Goal: Task Accomplishment & Management: Manage account settings

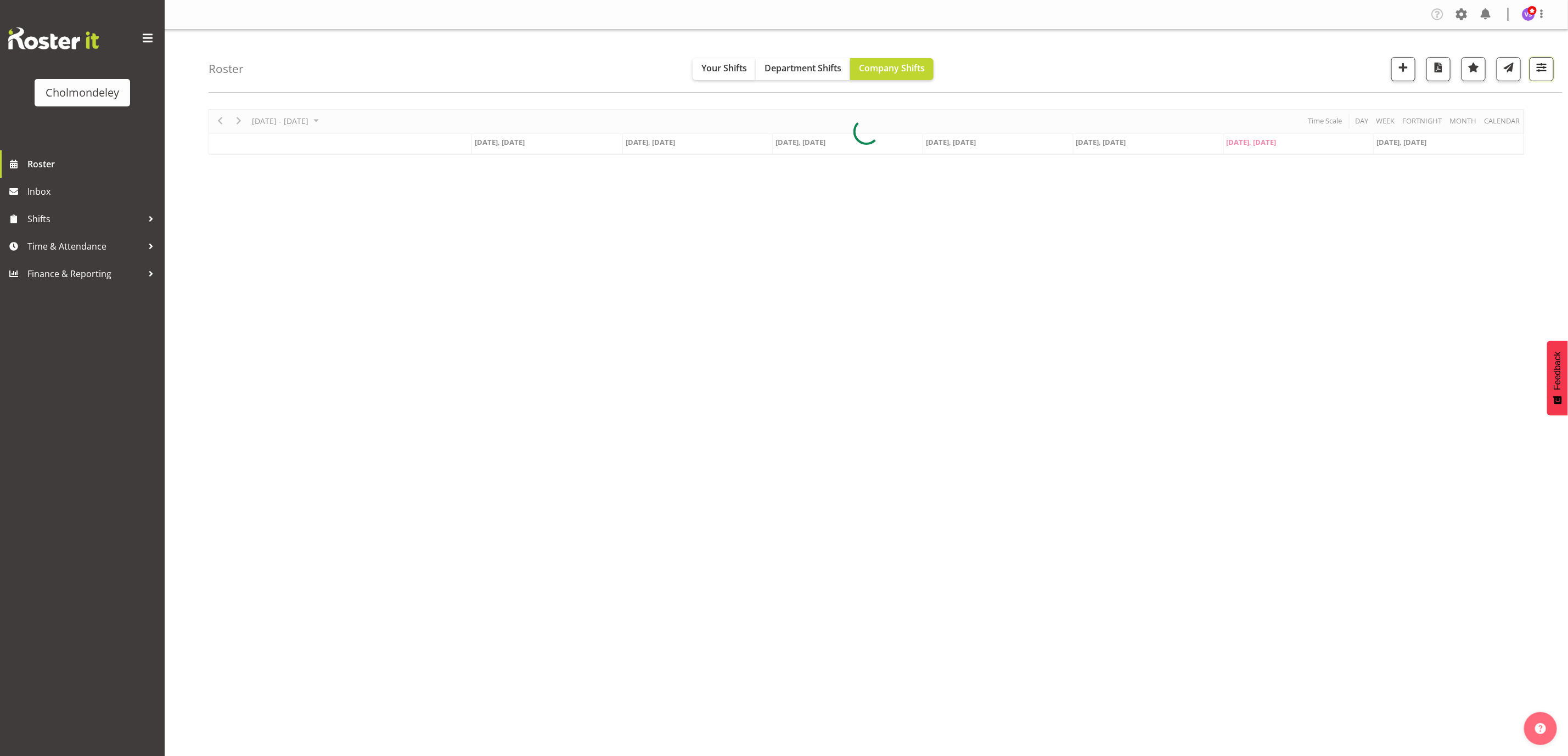
click at [1539, 71] on span "button" at bounding box center [1541, 67] width 15 height 15
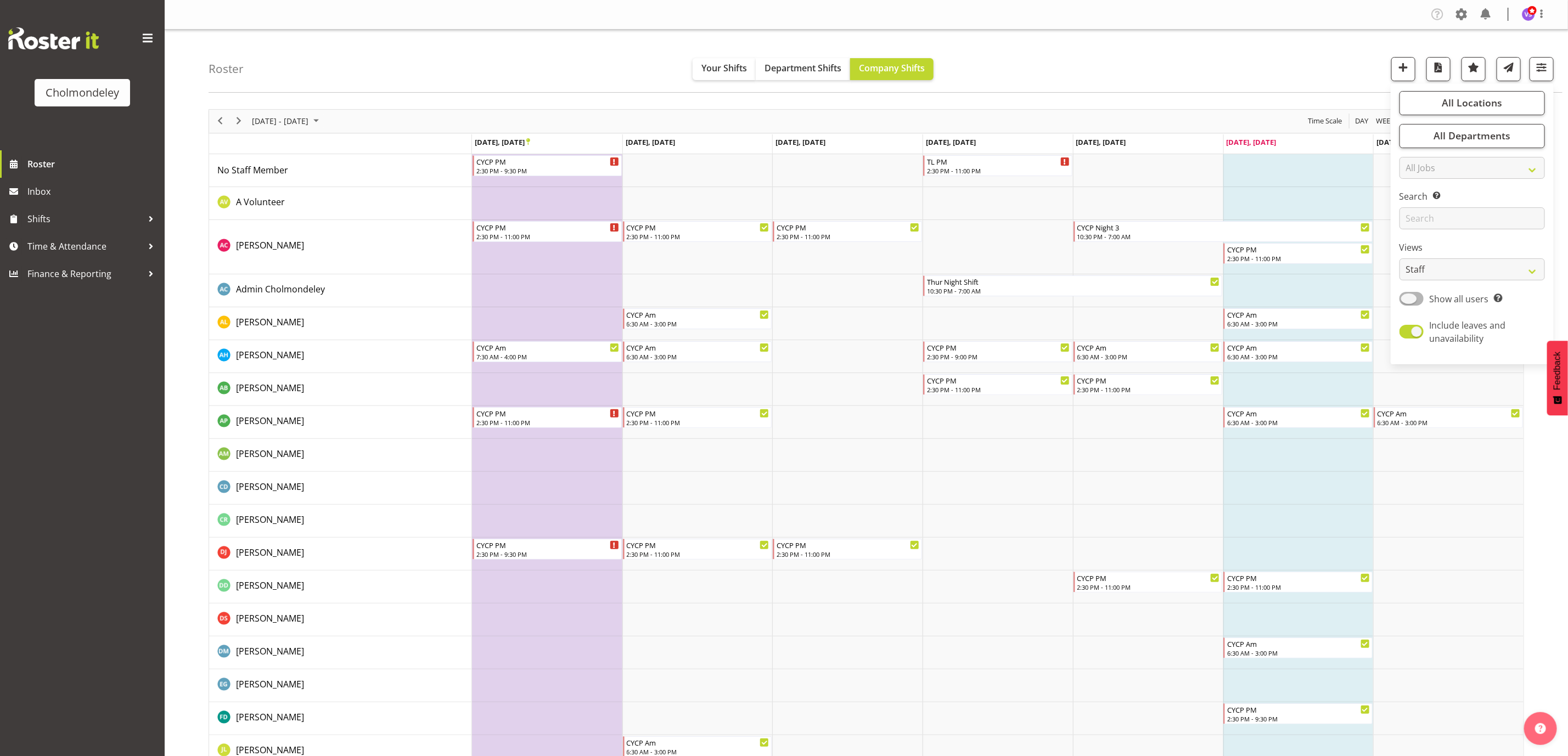
click at [1416, 302] on span at bounding box center [1412, 299] width 25 height 14
click at [1407, 302] on input "Show all users Show only rostered employees" at bounding box center [1403, 298] width 7 height 7
checkbox input "true"
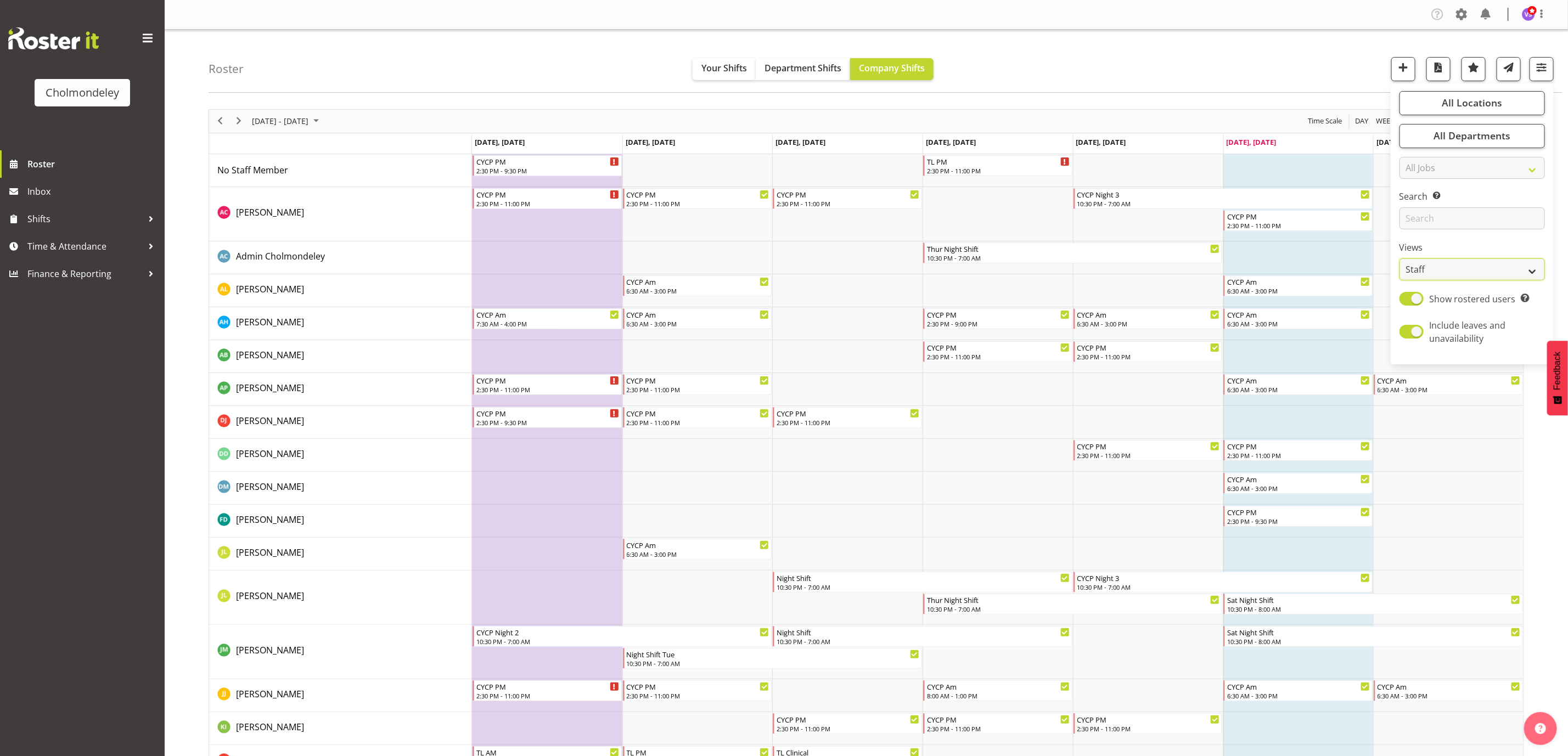
click at [1539, 270] on select "Staff Role Shift - Horizontal Shift - Vertical Staff - Location" at bounding box center [1473, 269] width 145 height 22
select select "shift"
click at [1400, 259] on select "Staff Role Shift - Horizontal Shift - Vertical Staff - Location" at bounding box center [1473, 269] width 145 height 22
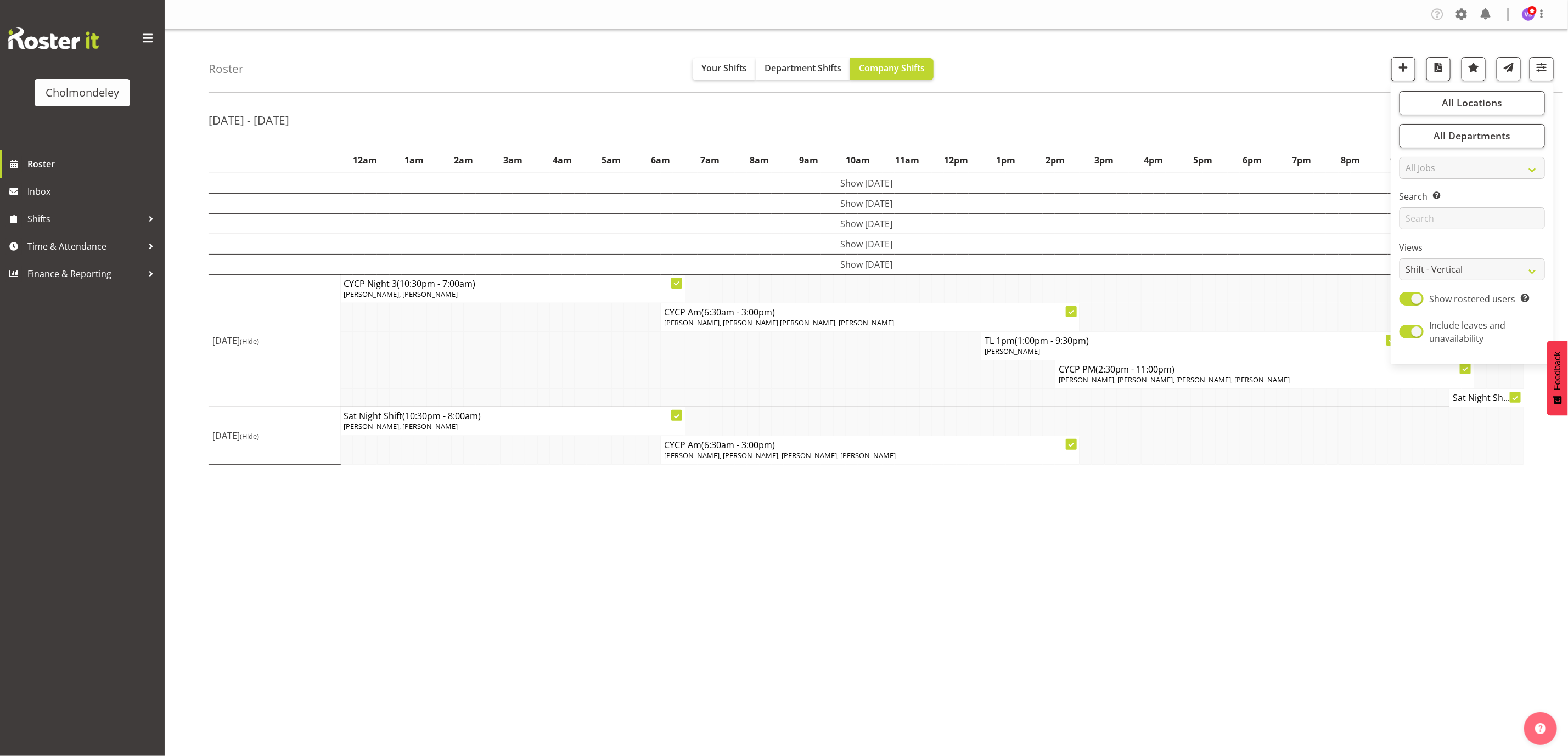
click at [1257, 68] on div "Roster Your Shifts Department Shifts Company Shifts All Locations [GEOGRAPHIC_D…" at bounding box center [885, 61] width 1354 height 63
click at [1515, 117] on span "button" at bounding box center [1513, 118] width 13 height 13
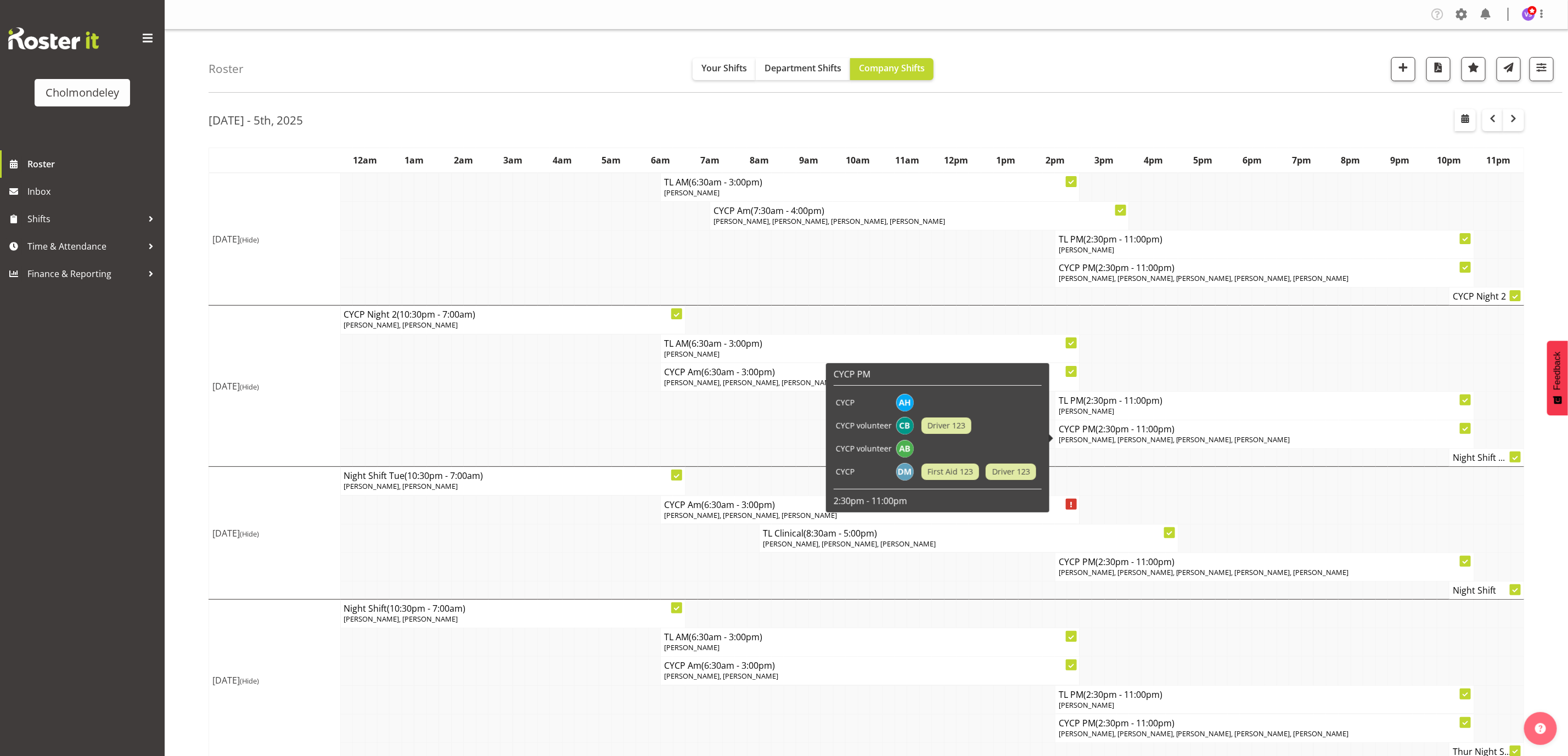
click at [1221, 441] on span "[PERSON_NAME], [PERSON_NAME], [PERSON_NAME], [PERSON_NAME]" at bounding box center [1175, 439] width 232 height 10
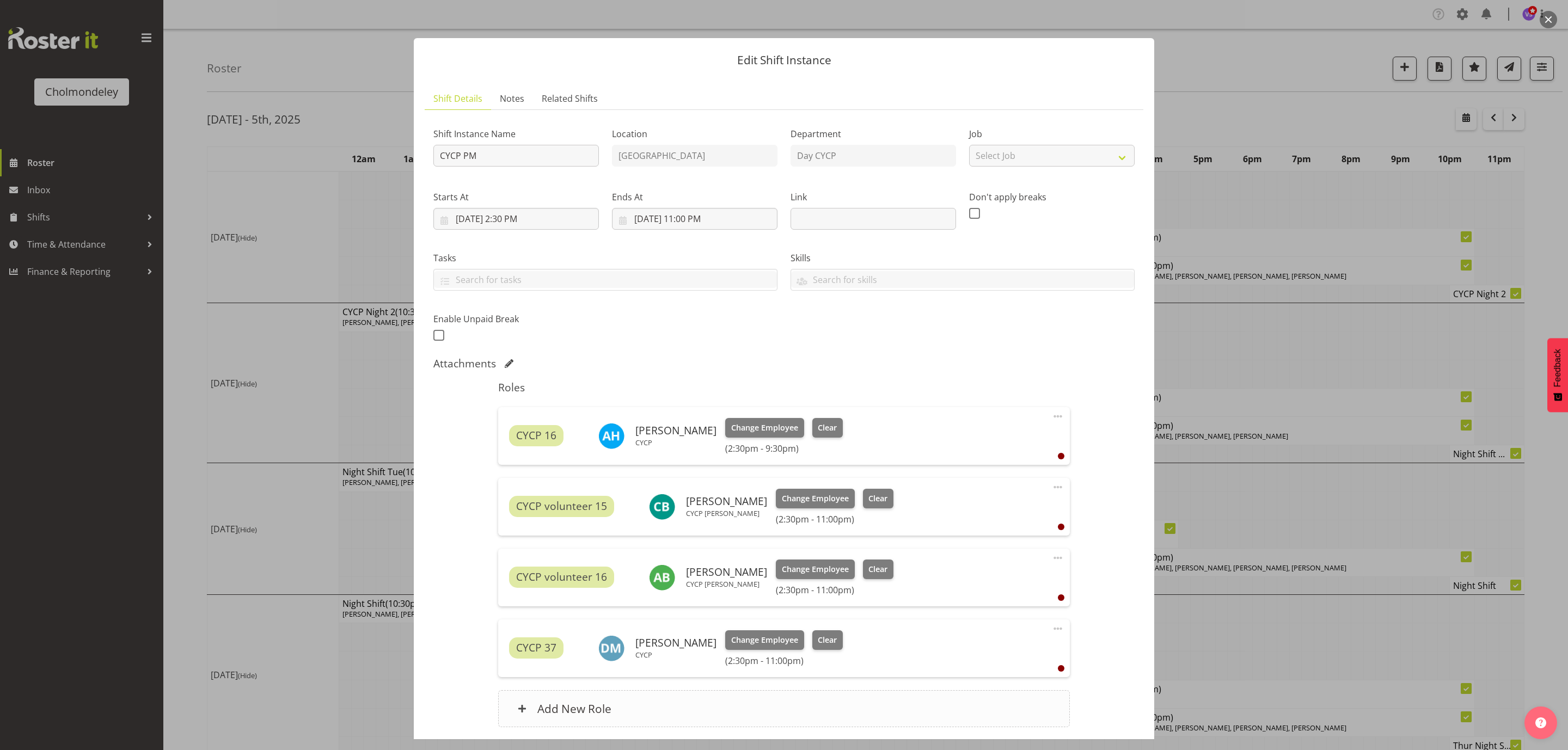
click at [585, 709] on h6 "Add New Role" at bounding box center [574, 709] width 74 height 15
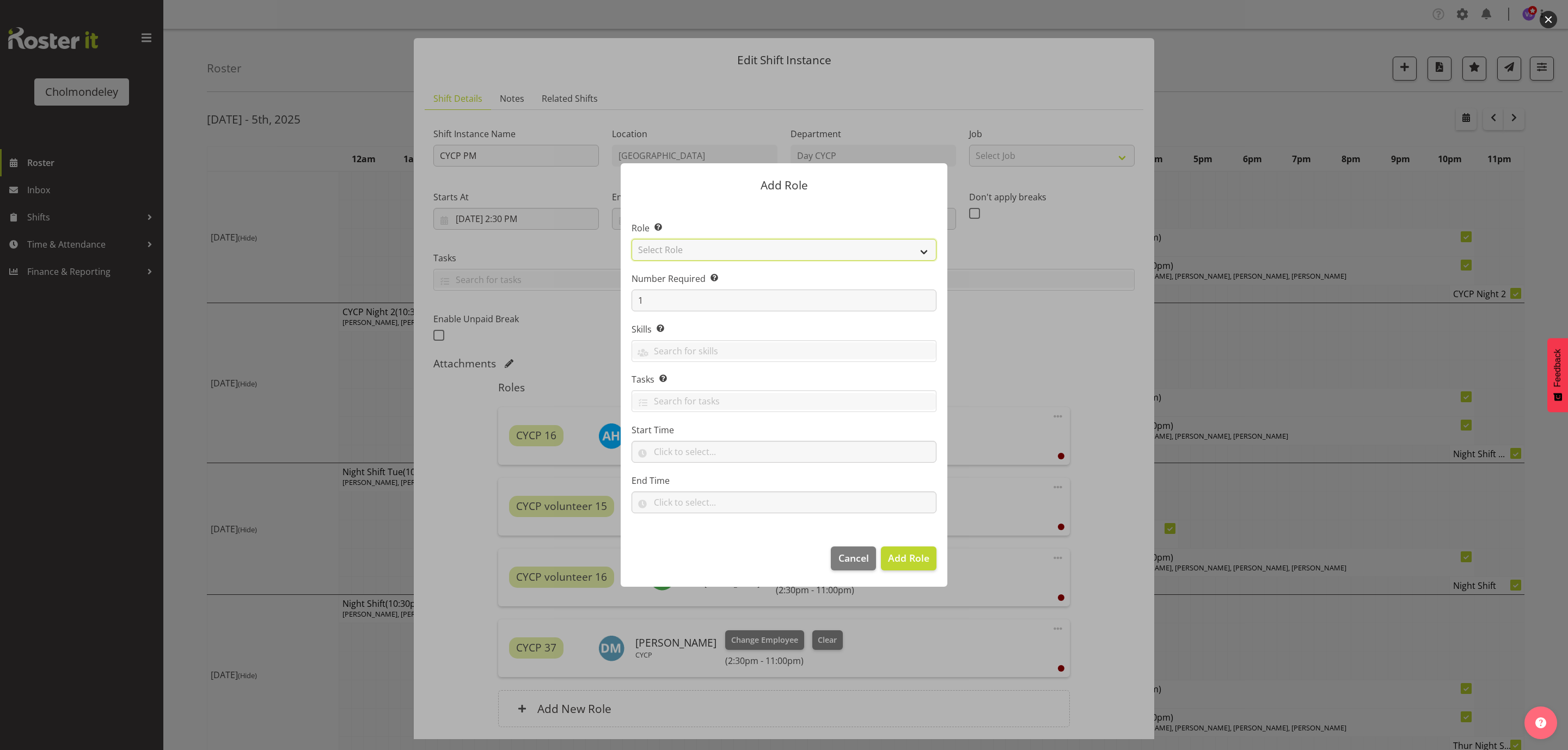
click at [923, 249] on select "Select Role Awhi Team CYCP CYCP Casual CYCP Part Time CYCP volunteer CYCP- Nigh…" at bounding box center [784, 250] width 305 height 21
select select "206"
click at [632, 239] on select "Select Role Awhi Team CYCP CYCP Casual CYCP Part Time CYCP volunteer CYCP- Nigh…" at bounding box center [784, 250] width 305 height 21
click at [730, 459] on input "text" at bounding box center [784, 452] width 305 height 21
click at [861, 475] on label "End Time" at bounding box center [784, 480] width 305 height 13
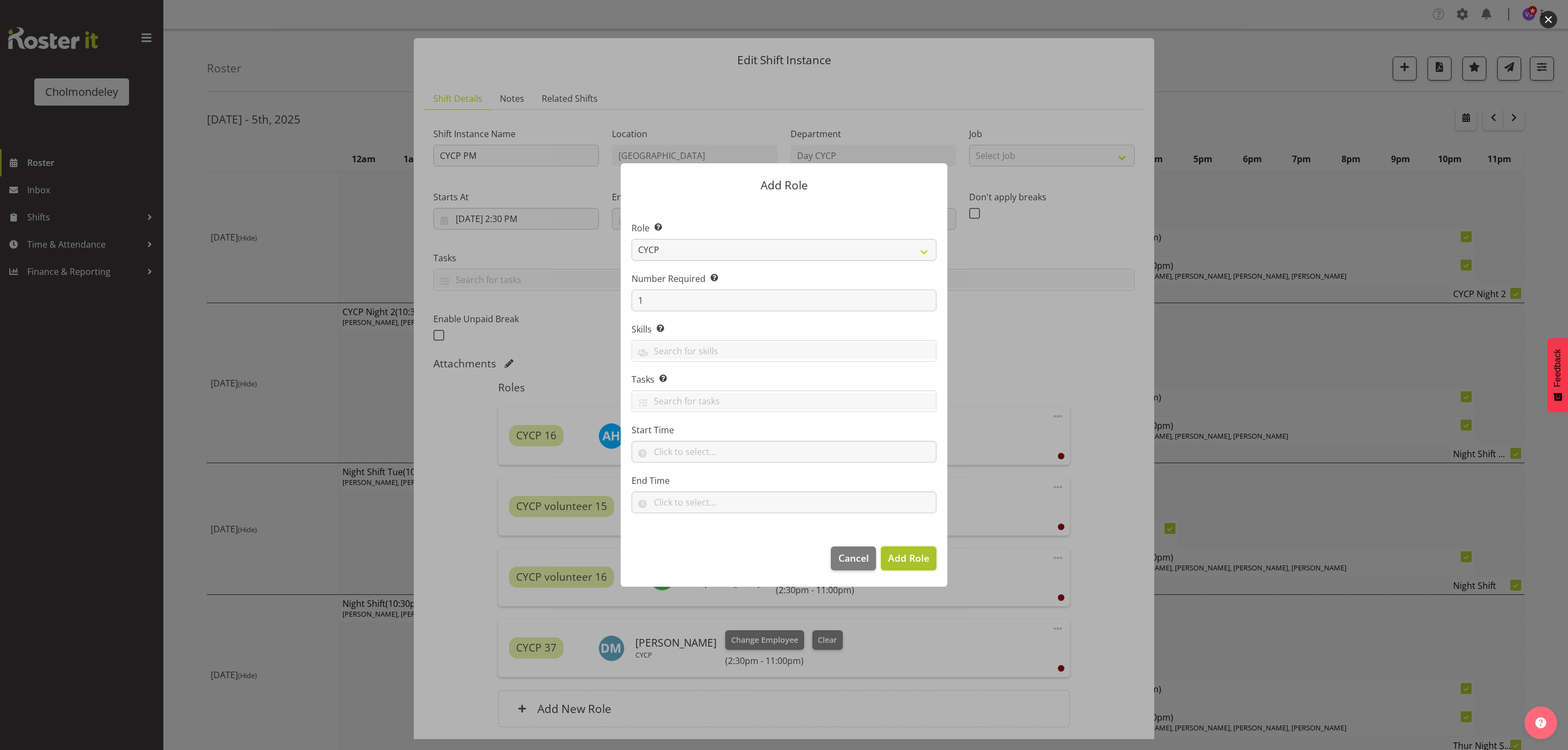
click at [881, 561] on button "Add Role" at bounding box center [908, 559] width 56 height 24
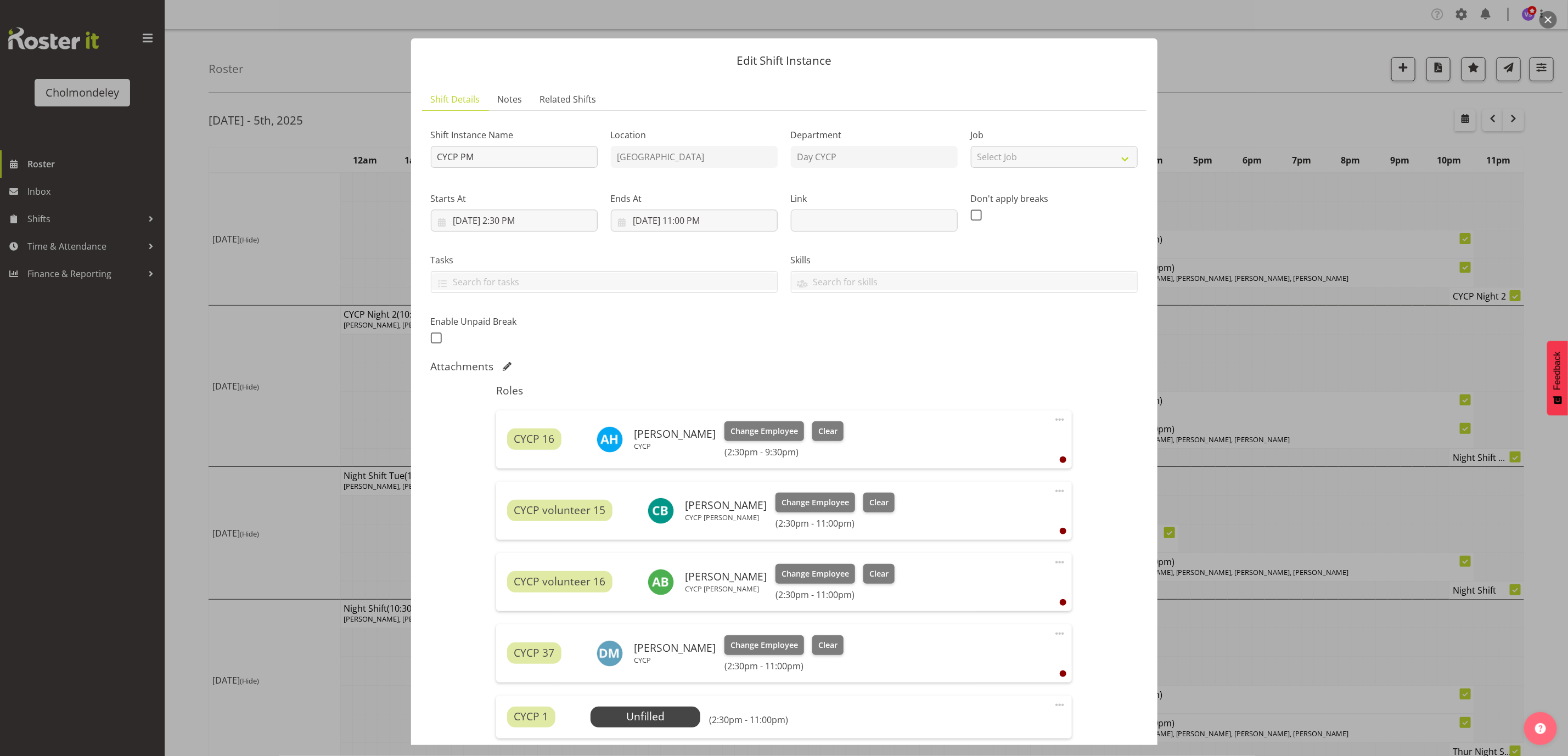
click at [1053, 703] on span at bounding box center [1059, 705] width 13 height 13
click at [999, 726] on link "Edit" at bounding box center [1014, 729] width 105 height 20
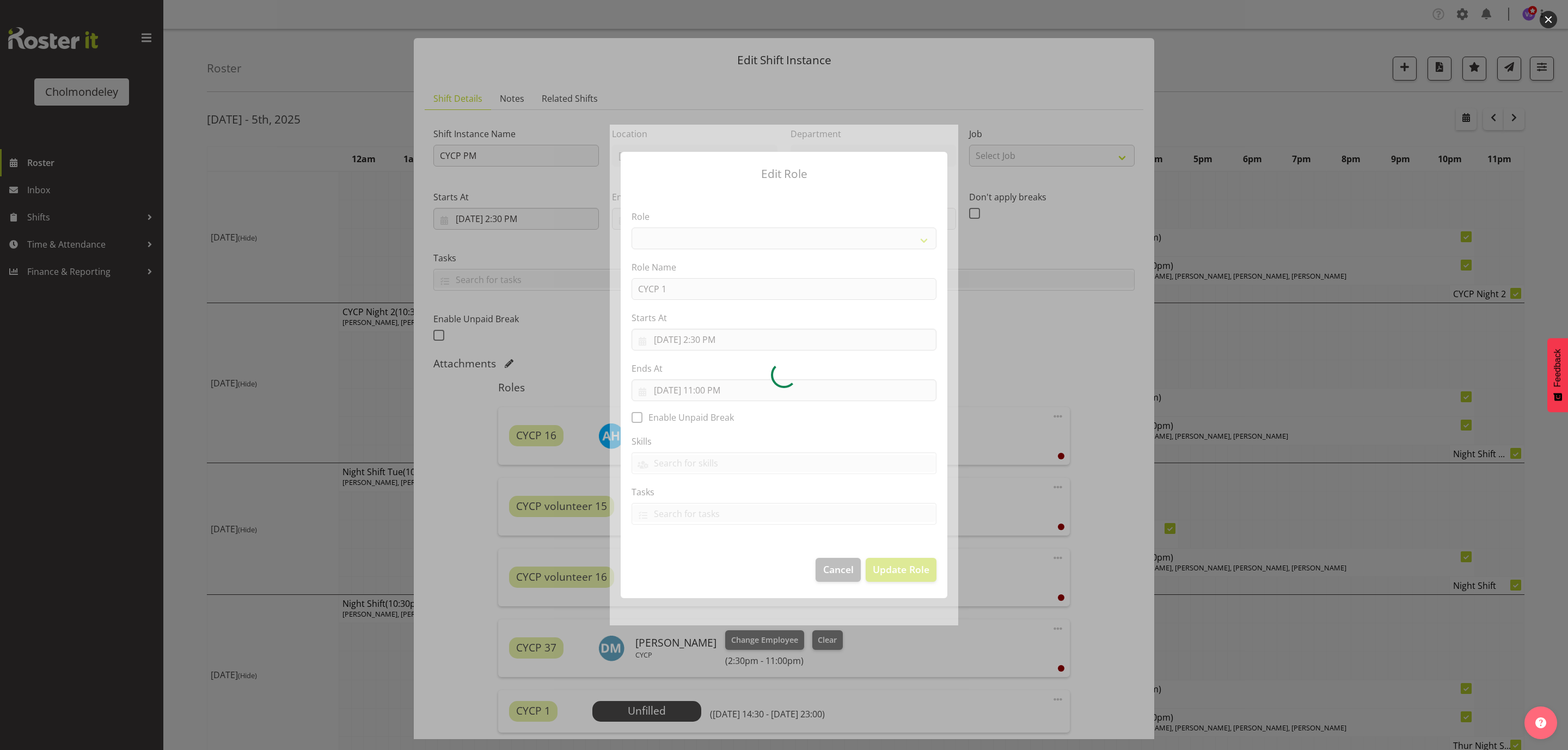
select select "206"
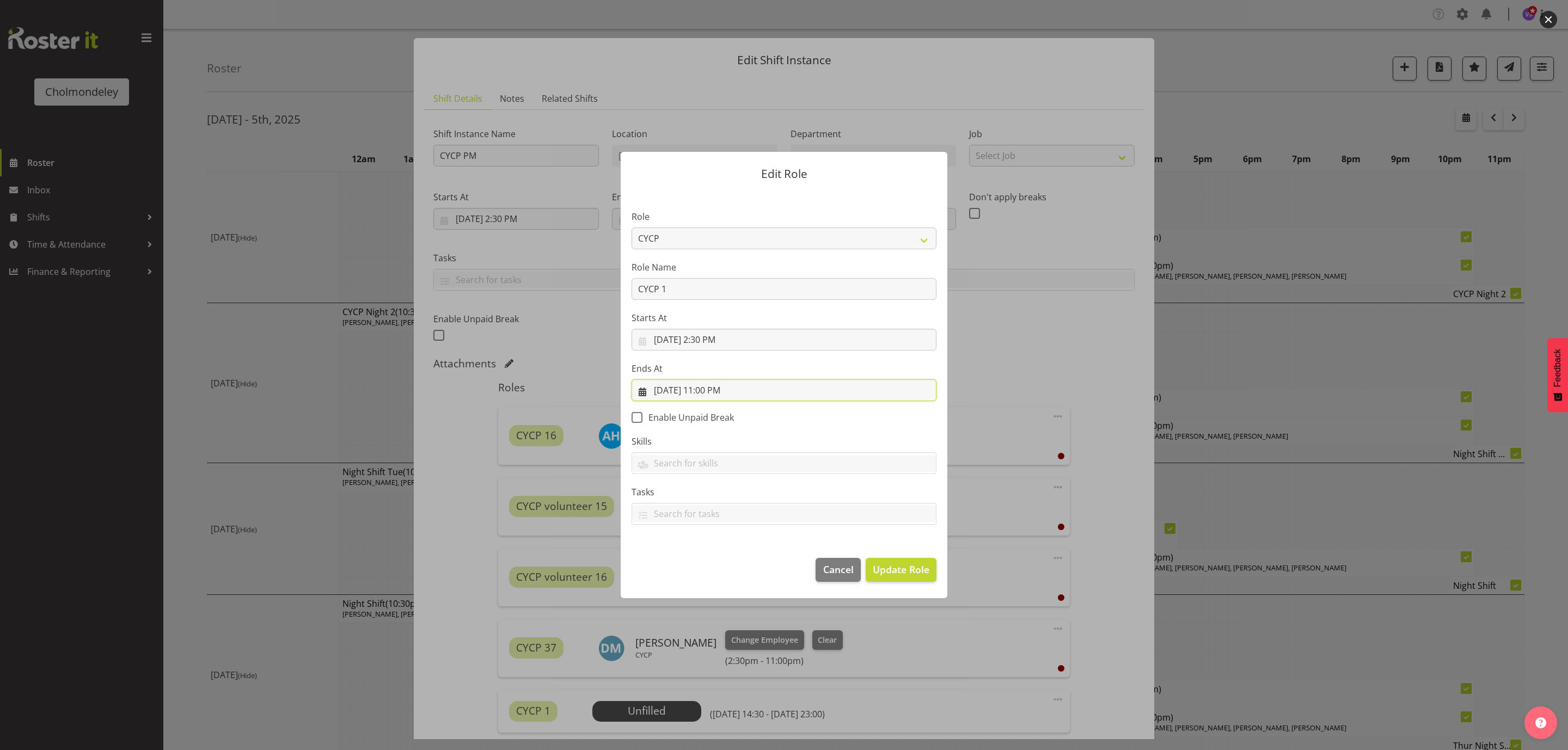
click at [714, 391] on input "[DATE] 11:00 PM" at bounding box center [784, 390] width 305 height 21
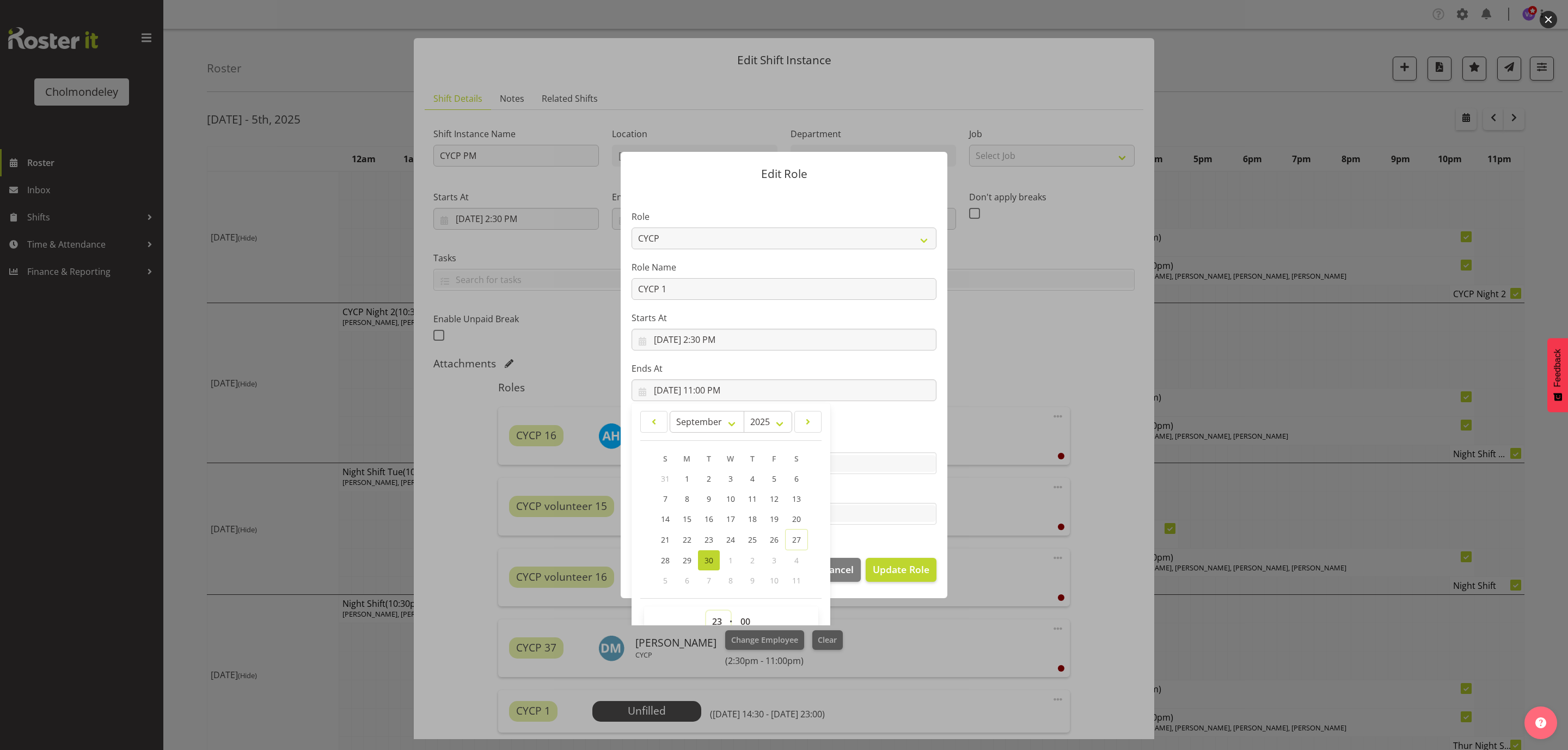
click at [714, 623] on select "00 01 02 03 04 05 06 07 08 09 10 11 12 13 14 15 16 17 18 19 20 21 22 23" at bounding box center [718, 621] width 24 height 21
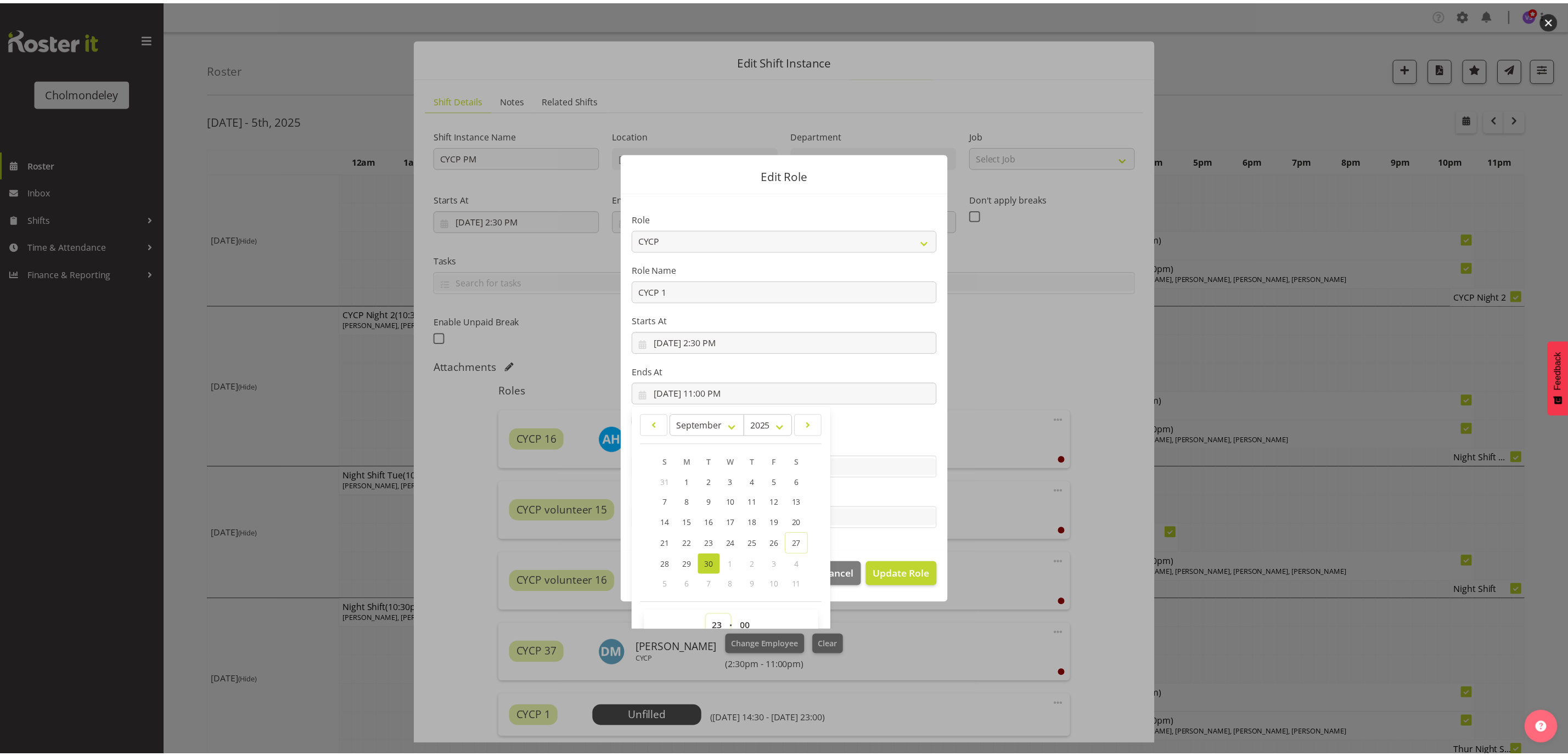
scroll to position [7, 0]
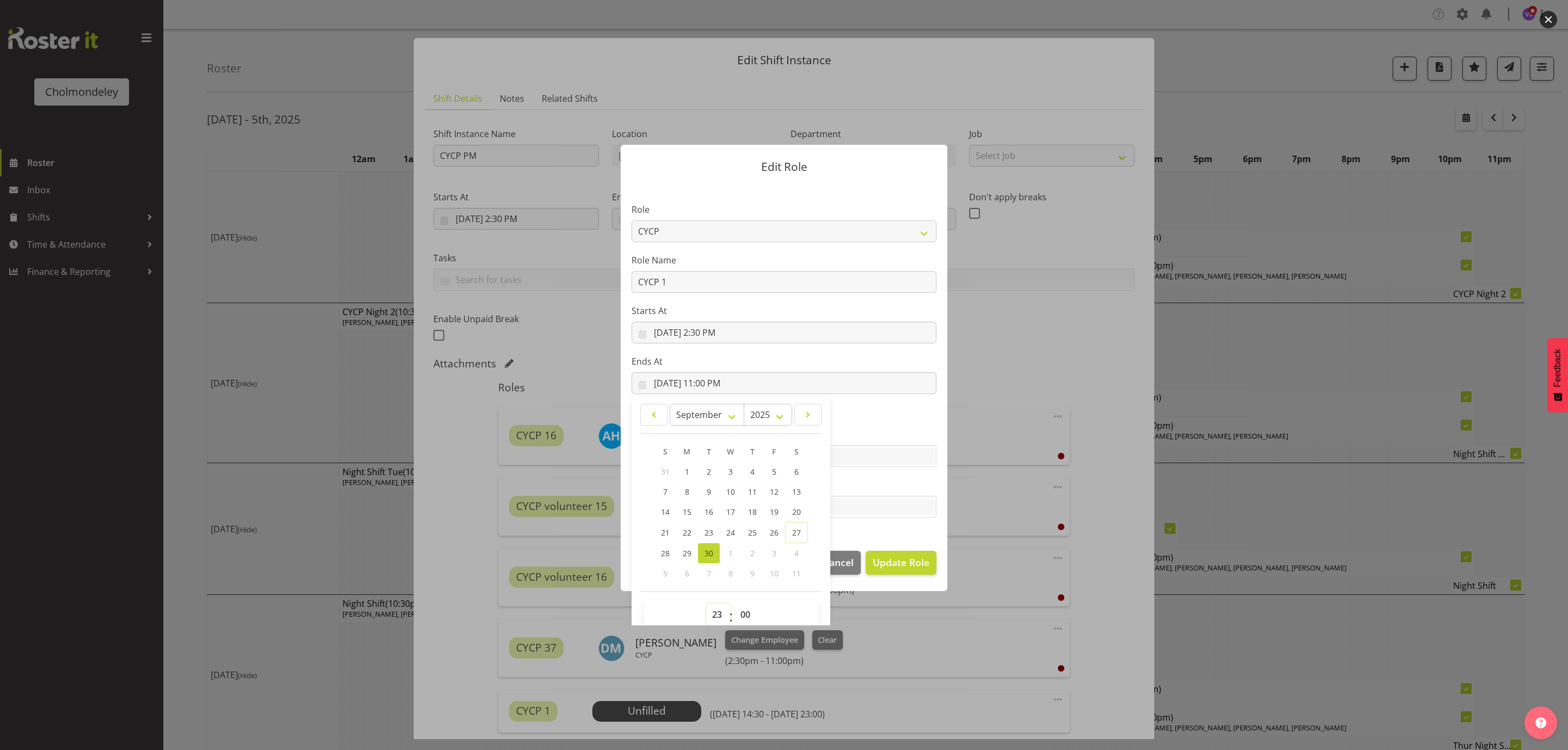
select select "21"
click at [706, 604] on select "00 01 02 03 04 05 06 07 08 09 10 11 12 13 14 15 16 17 18 19 20 21 22 23" at bounding box center [718, 614] width 24 height 21
type input "[DATE] 9:00 PM"
click at [743, 612] on select "00 01 02 03 04 05 06 07 08 09 10 11 12 13 14 15 16 17 18 19 20 21 22 23 24 25 2…" at bounding box center [746, 614] width 24 height 21
select select "30"
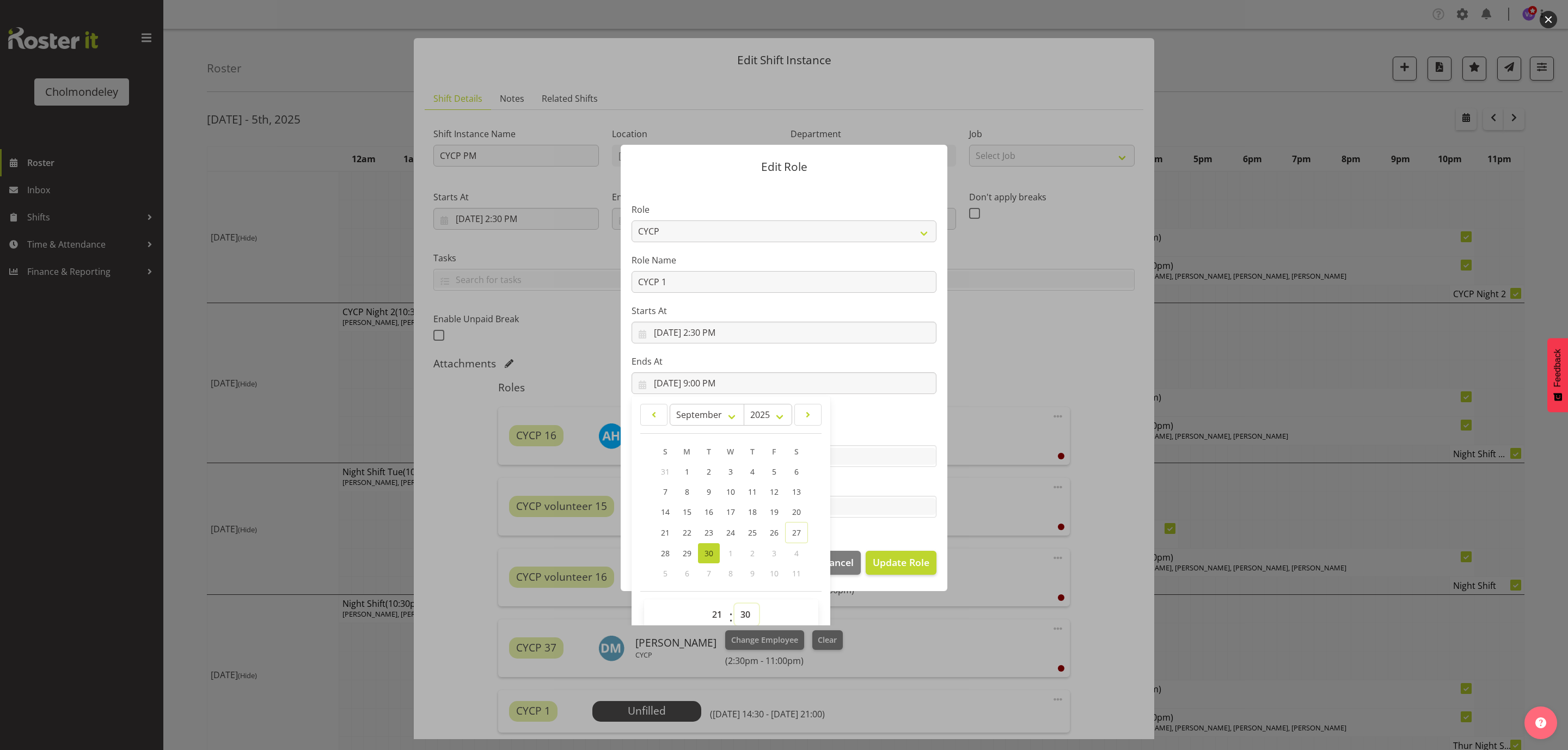
click at [734, 604] on select "00 01 02 03 04 05 06 07 08 09 10 11 12 13 14 15 16 17 18 19 20 21 22 23 24 25 2…" at bounding box center [746, 614] width 24 height 21
type input "[DATE] 9:30 PM"
click at [794, 602] on div "00 01 02 03 04 05 06 07 08 09 10 11 12 13 14 15 16 17 18 19 20 21 22 23 : 00 01…" at bounding box center [731, 617] width 175 height 36
click at [751, 613] on select "00 01 02 03 04 05 06 07 08 09 10 11 12 13 14 15 16 17 18 19 20 21 22 23 24 25 2…" at bounding box center [746, 614] width 24 height 21
click at [734, 604] on select "00 01 02 03 04 05 06 07 08 09 10 11 12 13 14 15 16 17 18 19 20 21 22 23 24 25 2…" at bounding box center [746, 614] width 24 height 21
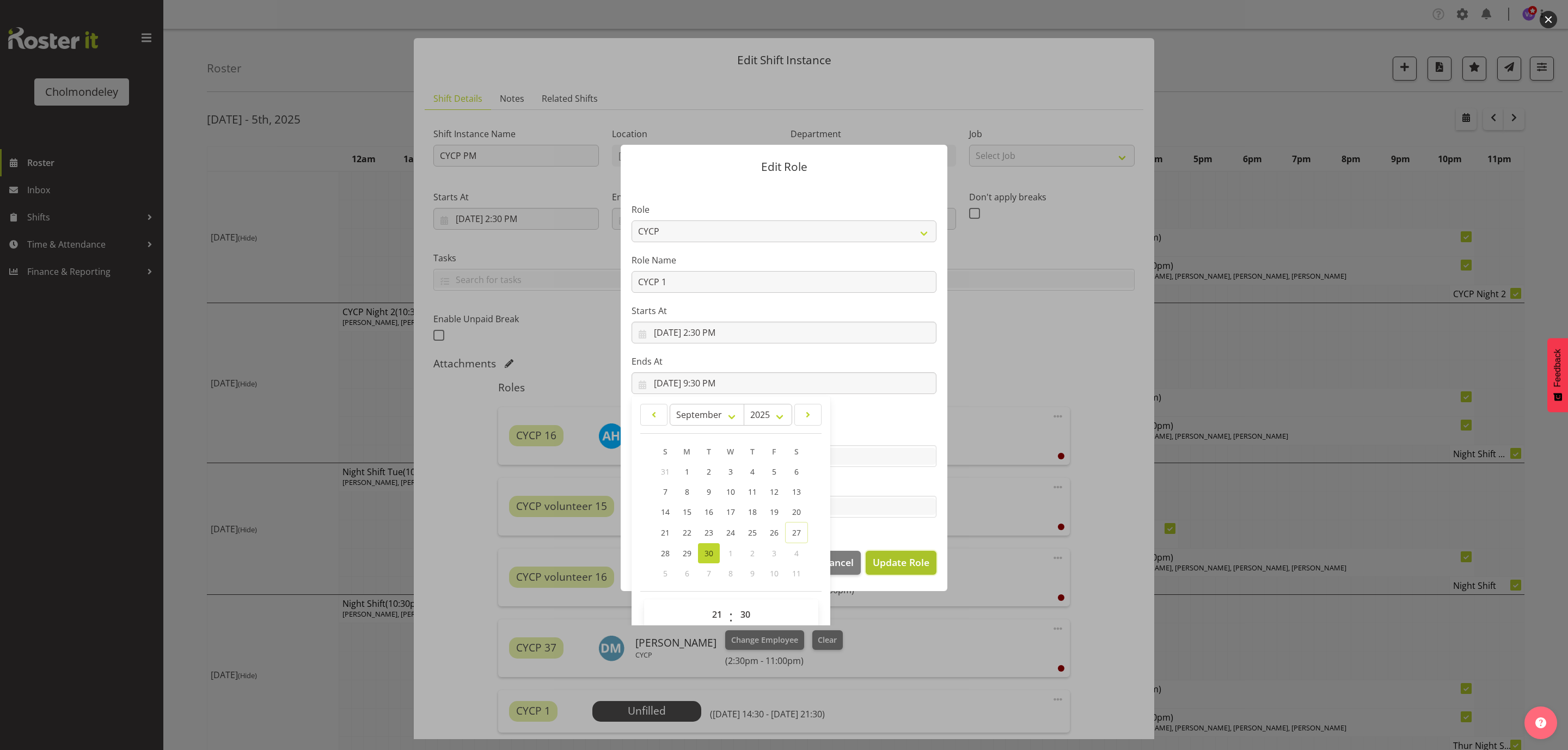
click at [905, 568] on span "Update Role" at bounding box center [901, 562] width 57 height 15
select select
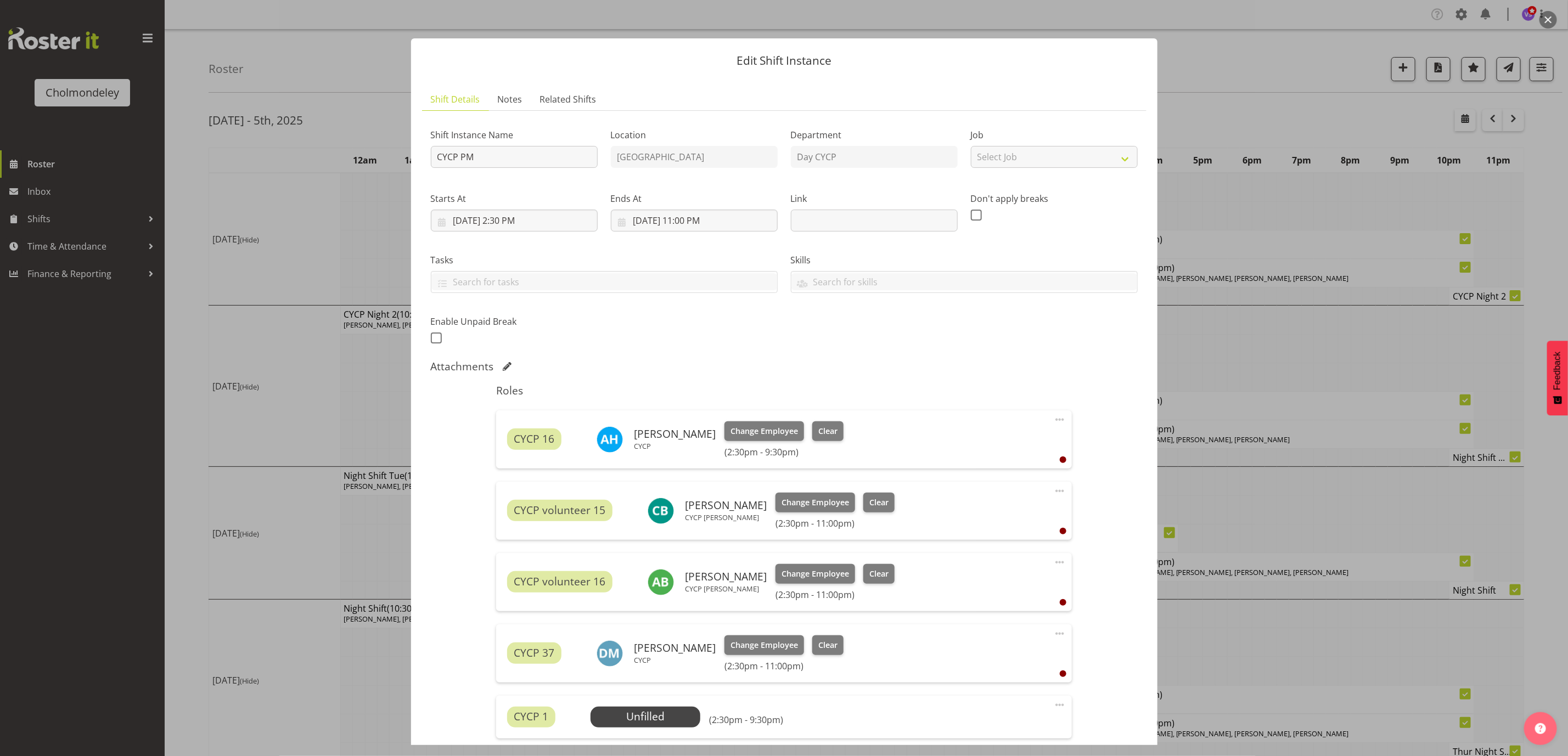
scroll to position [143, 0]
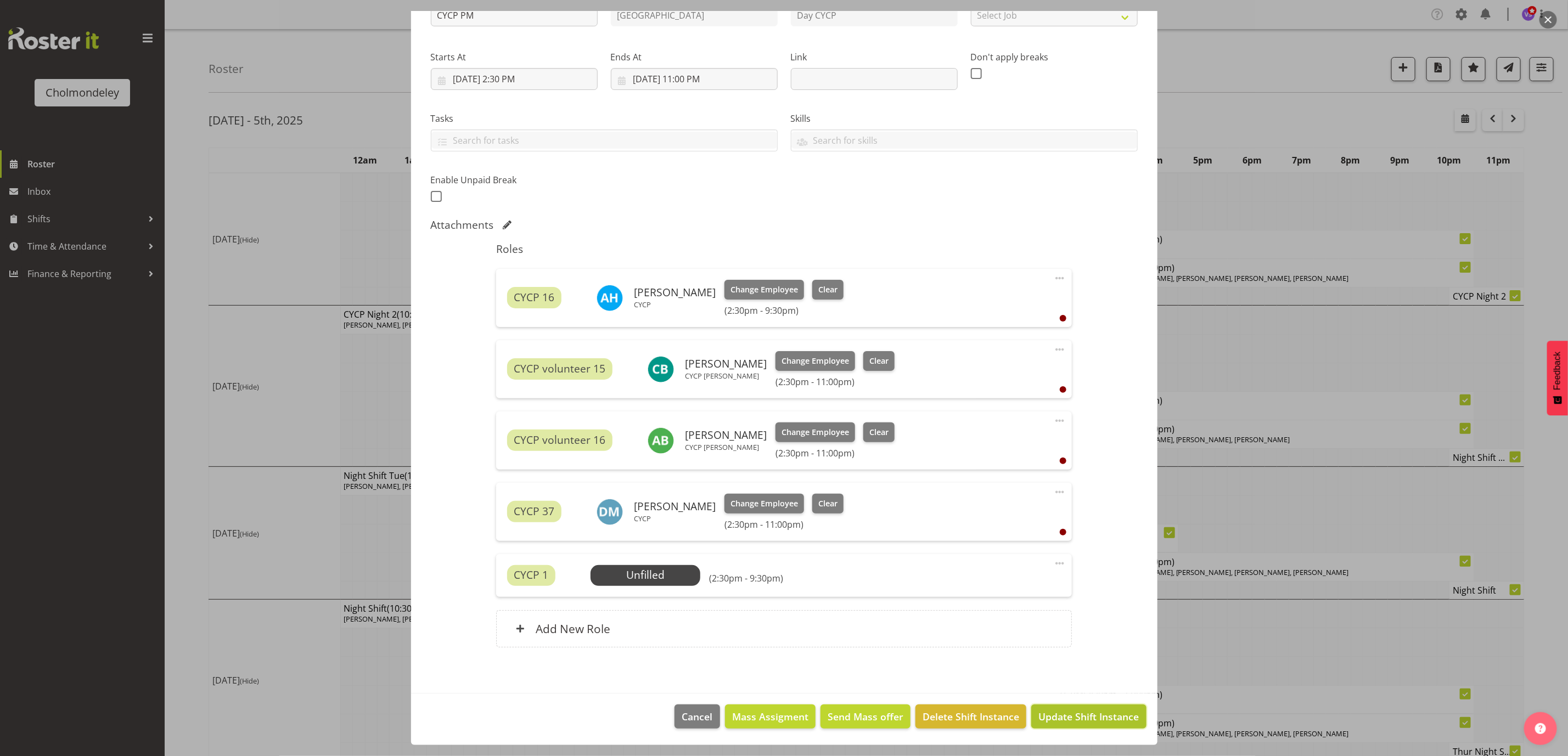
click at [1038, 717] on span "Update Shift Instance" at bounding box center [1088, 717] width 100 height 15
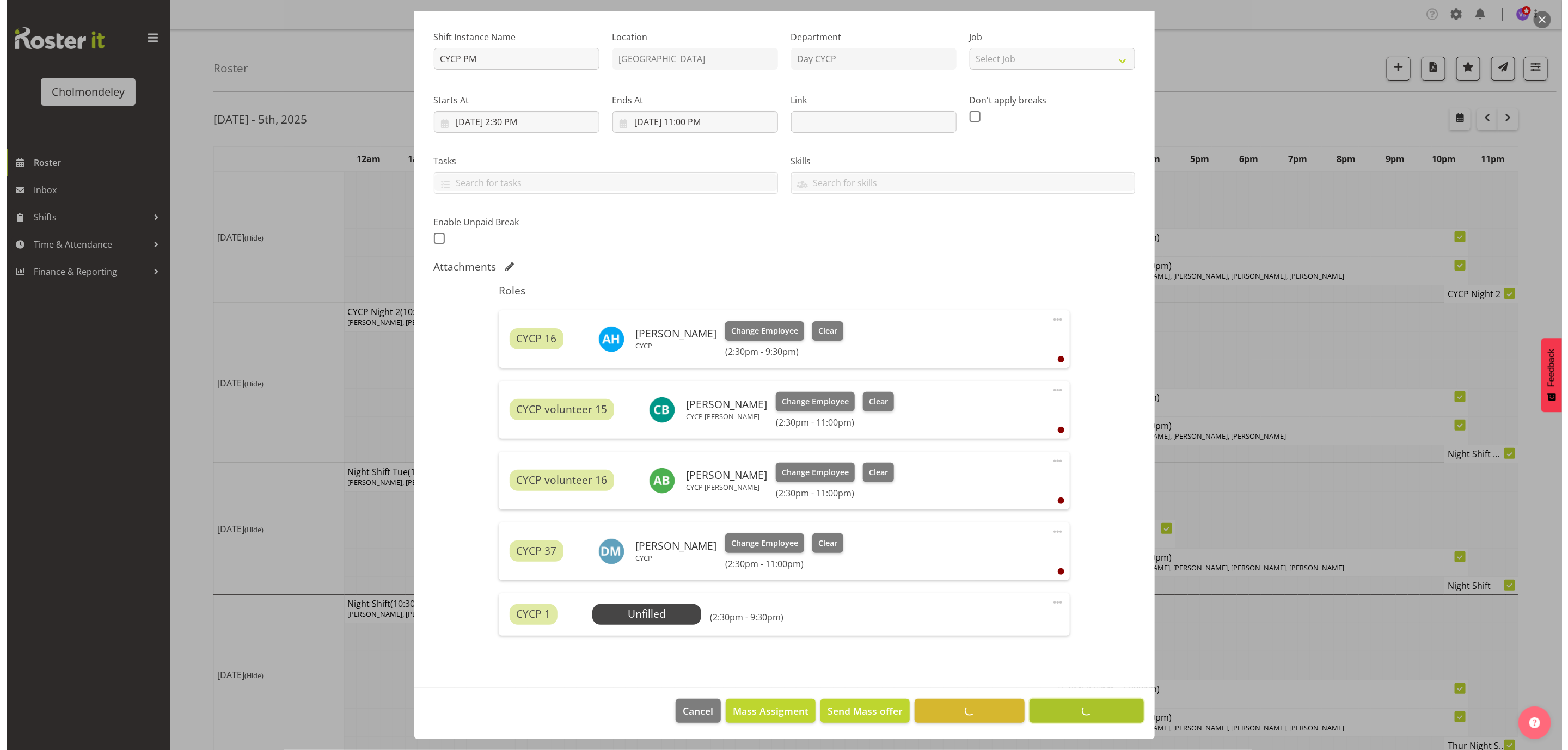
scroll to position [98, 0]
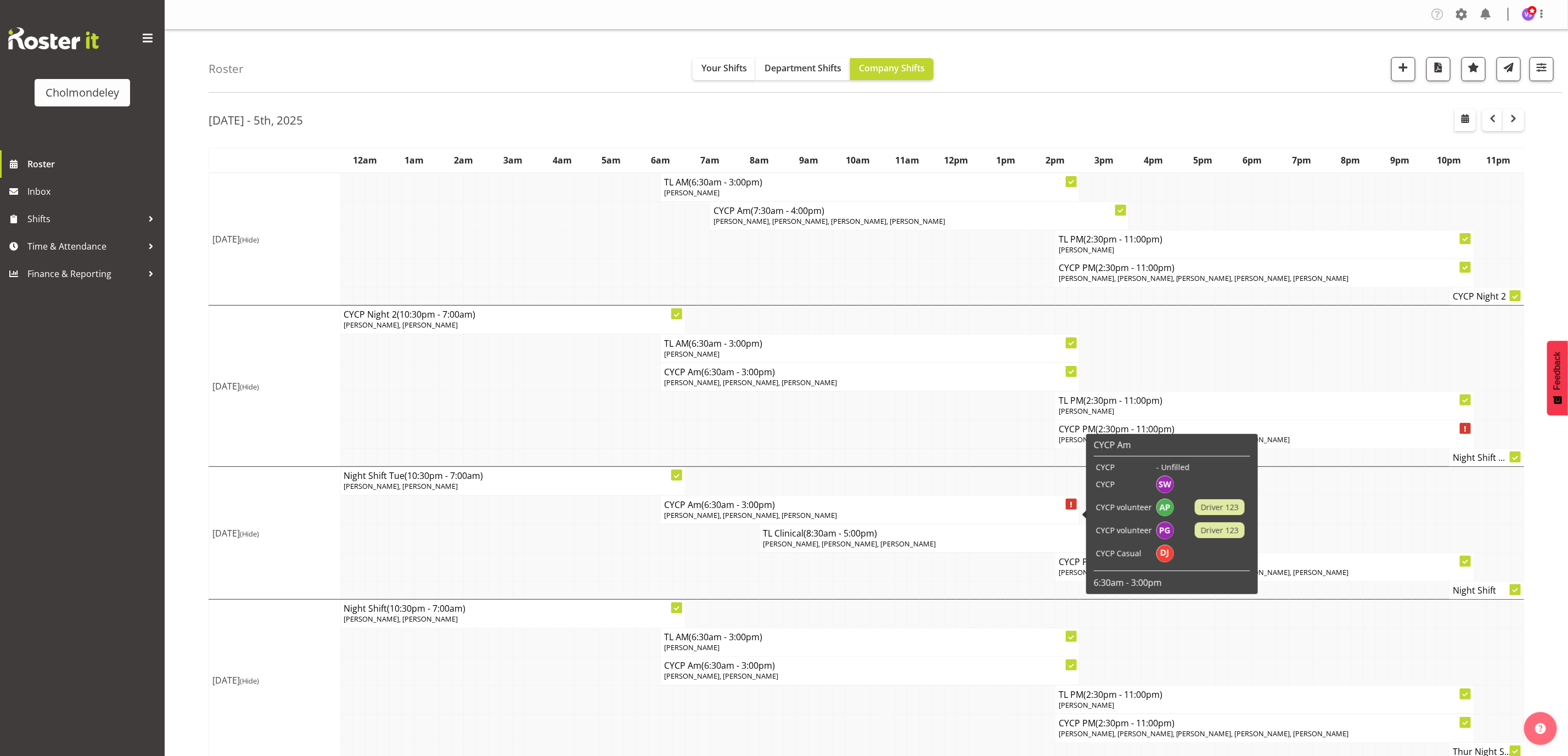
click at [770, 515] on span "[PERSON_NAME], [PERSON_NAME], [PERSON_NAME]" at bounding box center [751, 515] width 173 height 10
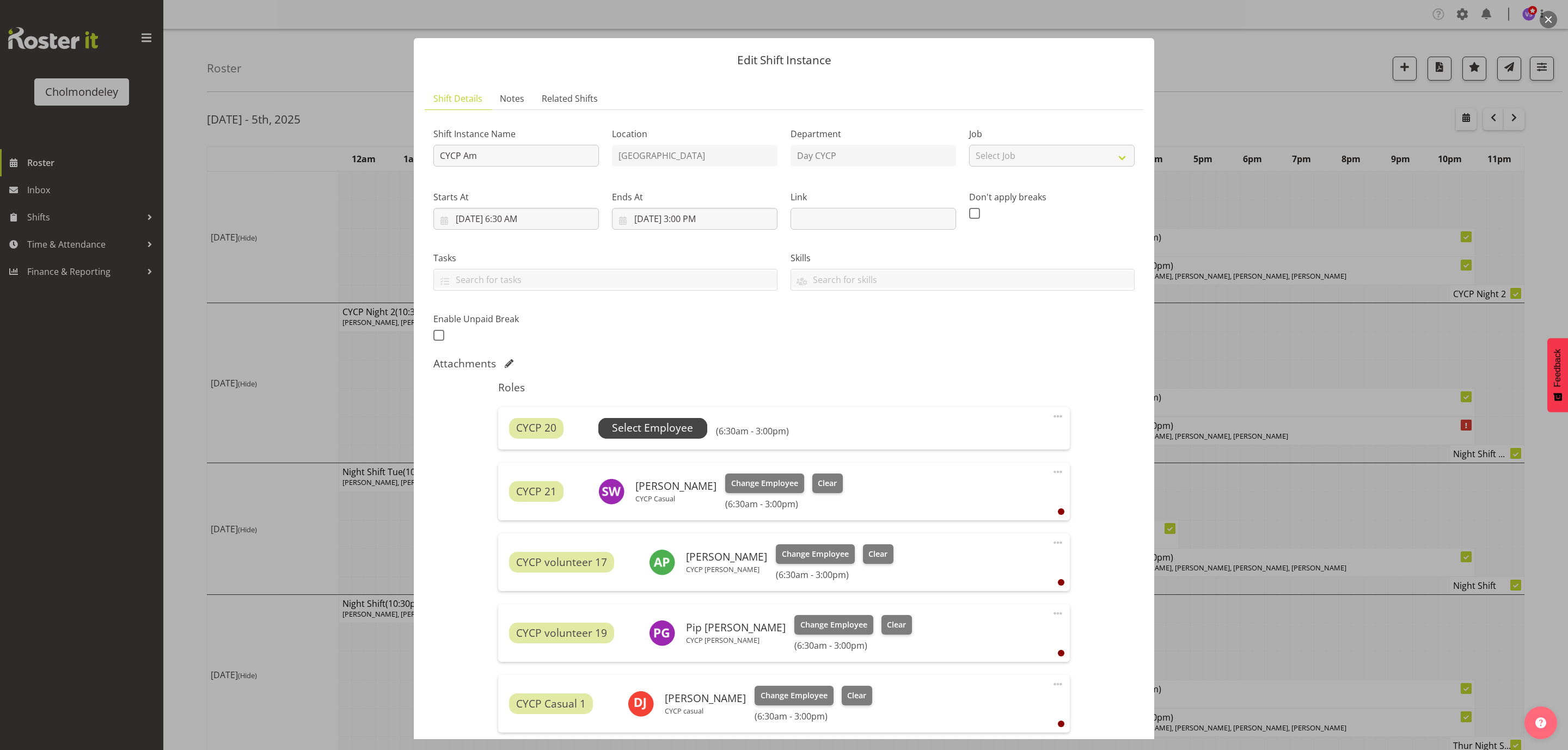
click at [673, 422] on span "Select Employee" at bounding box center [652, 428] width 81 height 16
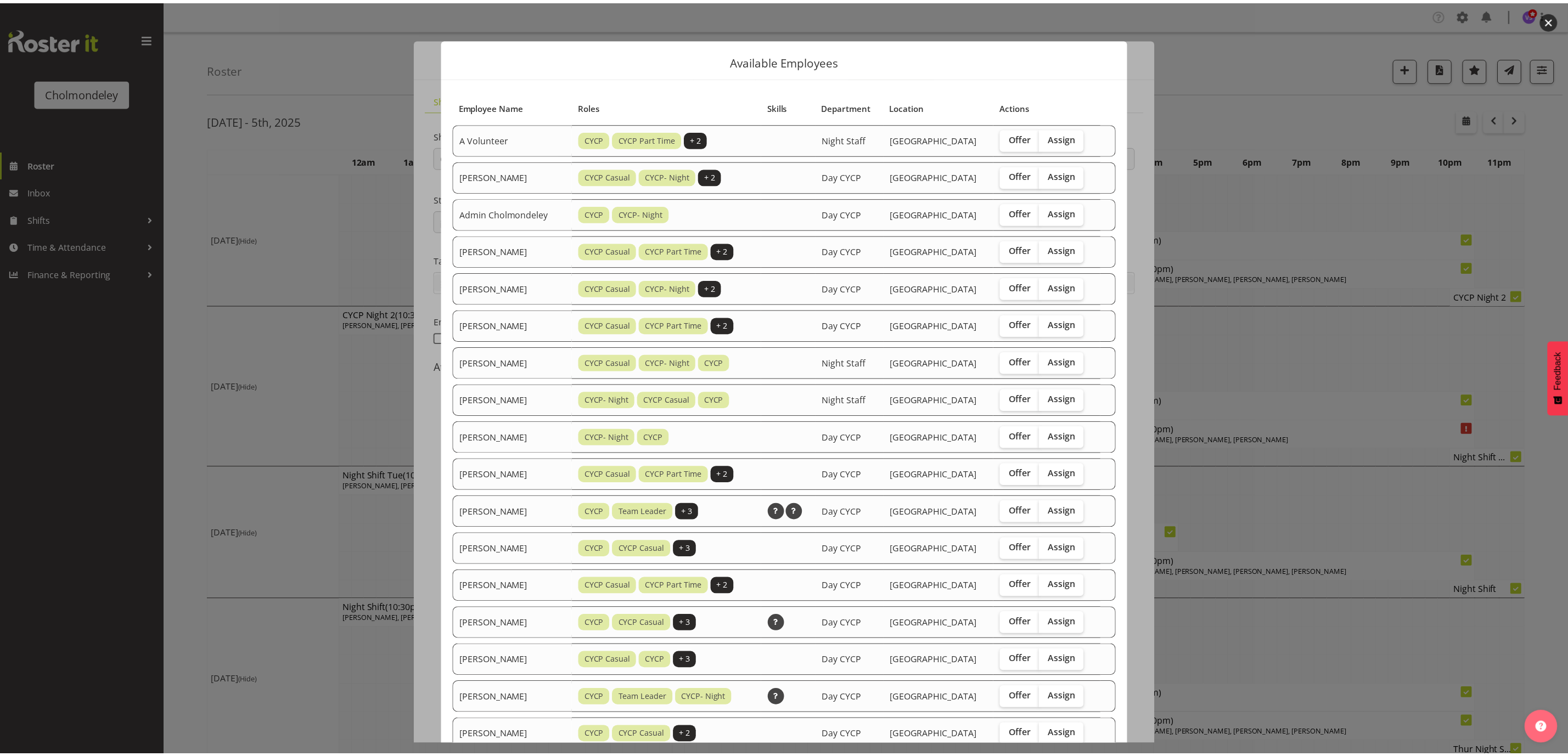
scroll to position [185, 0]
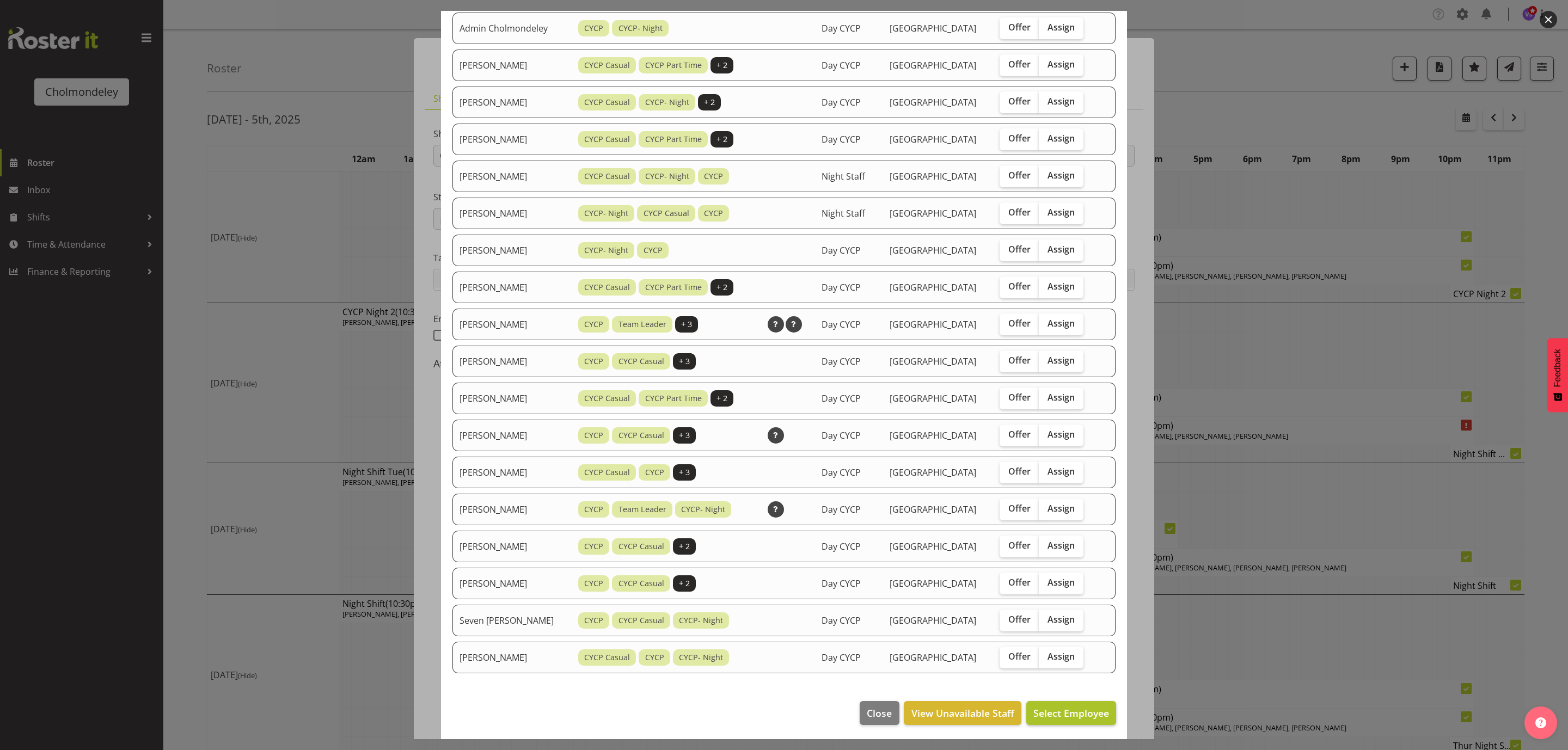
click at [1047, 655] on span "Assign" at bounding box center [1061, 656] width 27 height 11
click at [1044, 655] on input "Assign" at bounding box center [1041, 656] width 7 height 7
checkbox input "true"
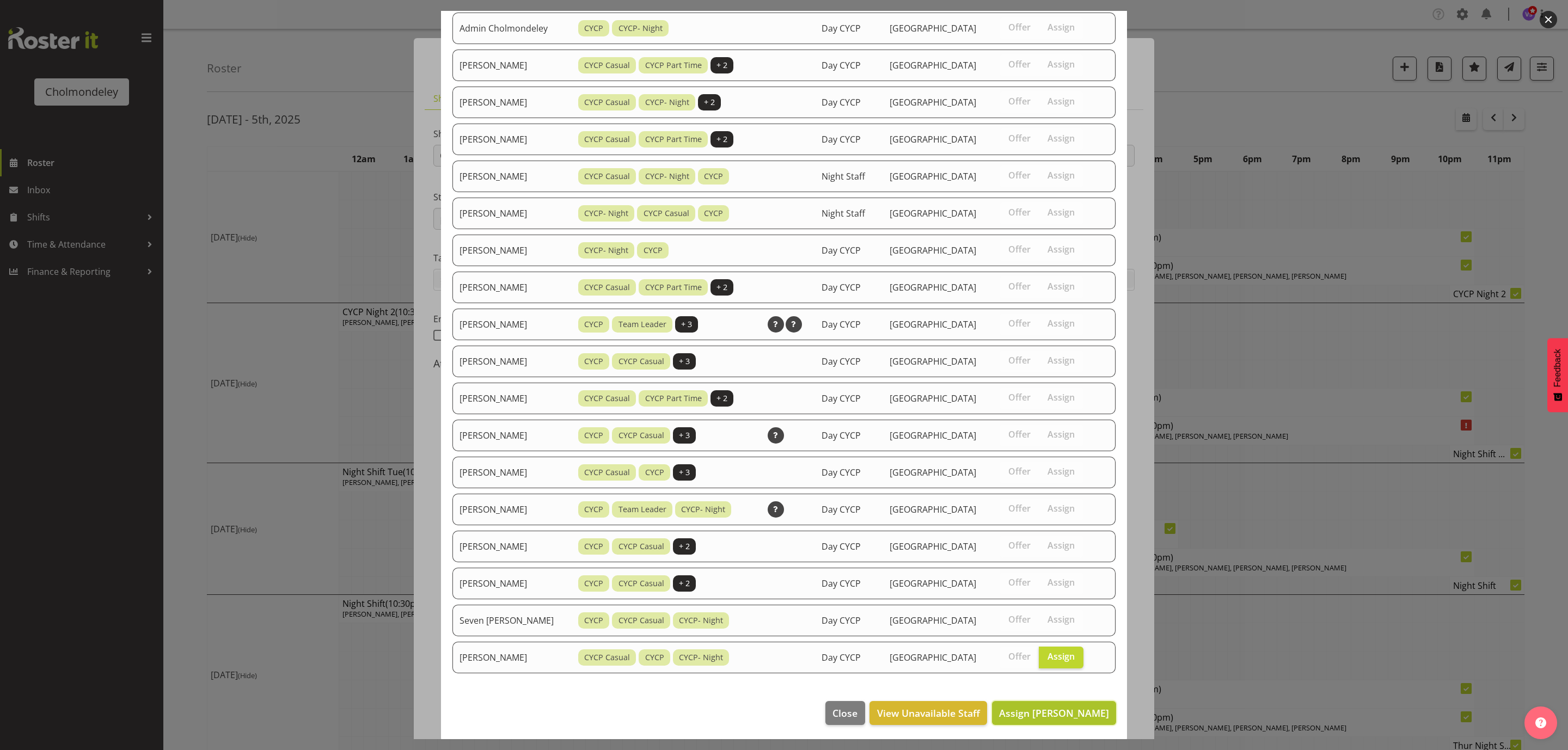
click at [1085, 716] on span "Assign [PERSON_NAME]" at bounding box center [1054, 713] width 110 height 13
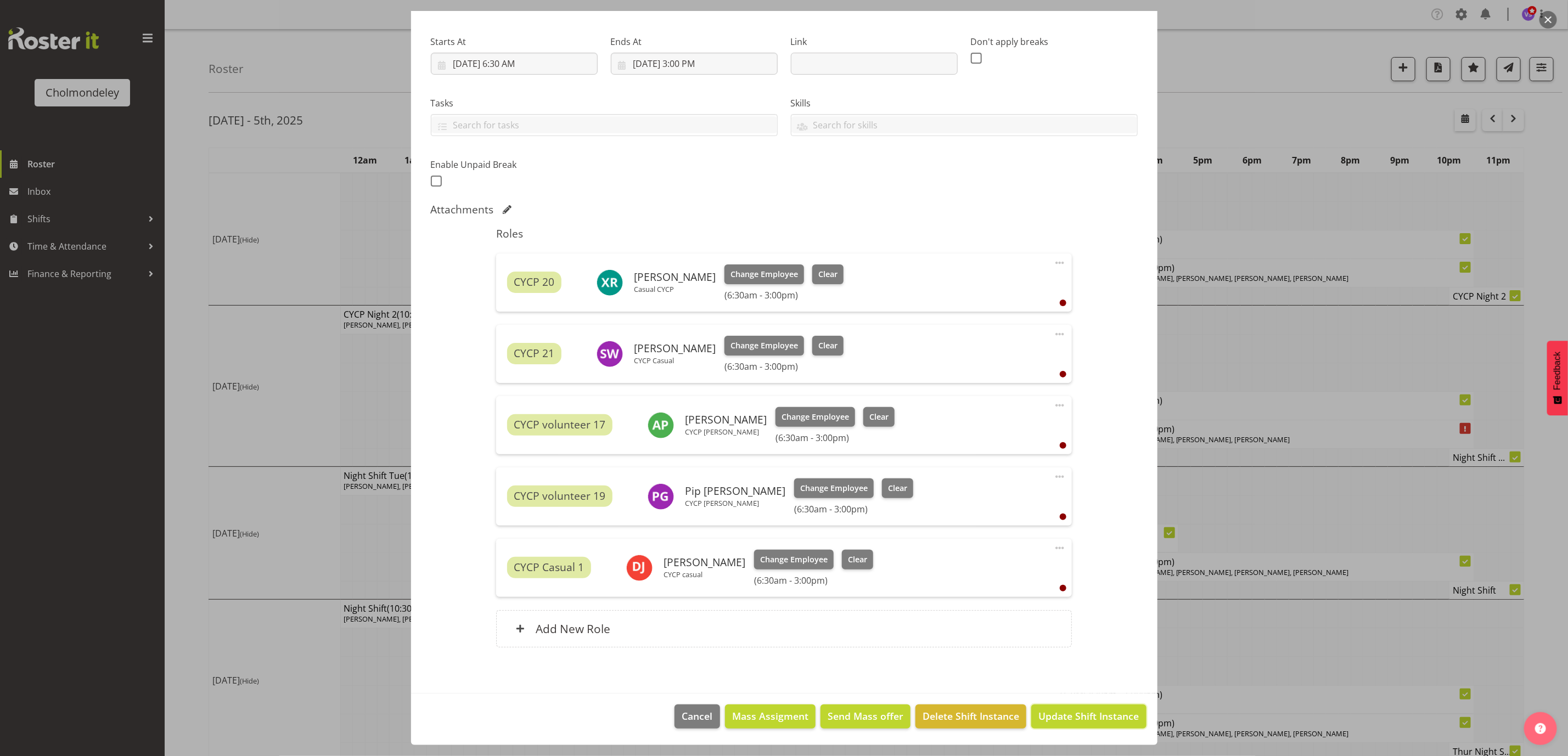
click at [1094, 722] on span "Update Shift Instance" at bounding box center [1088, 716] width 100 height 15
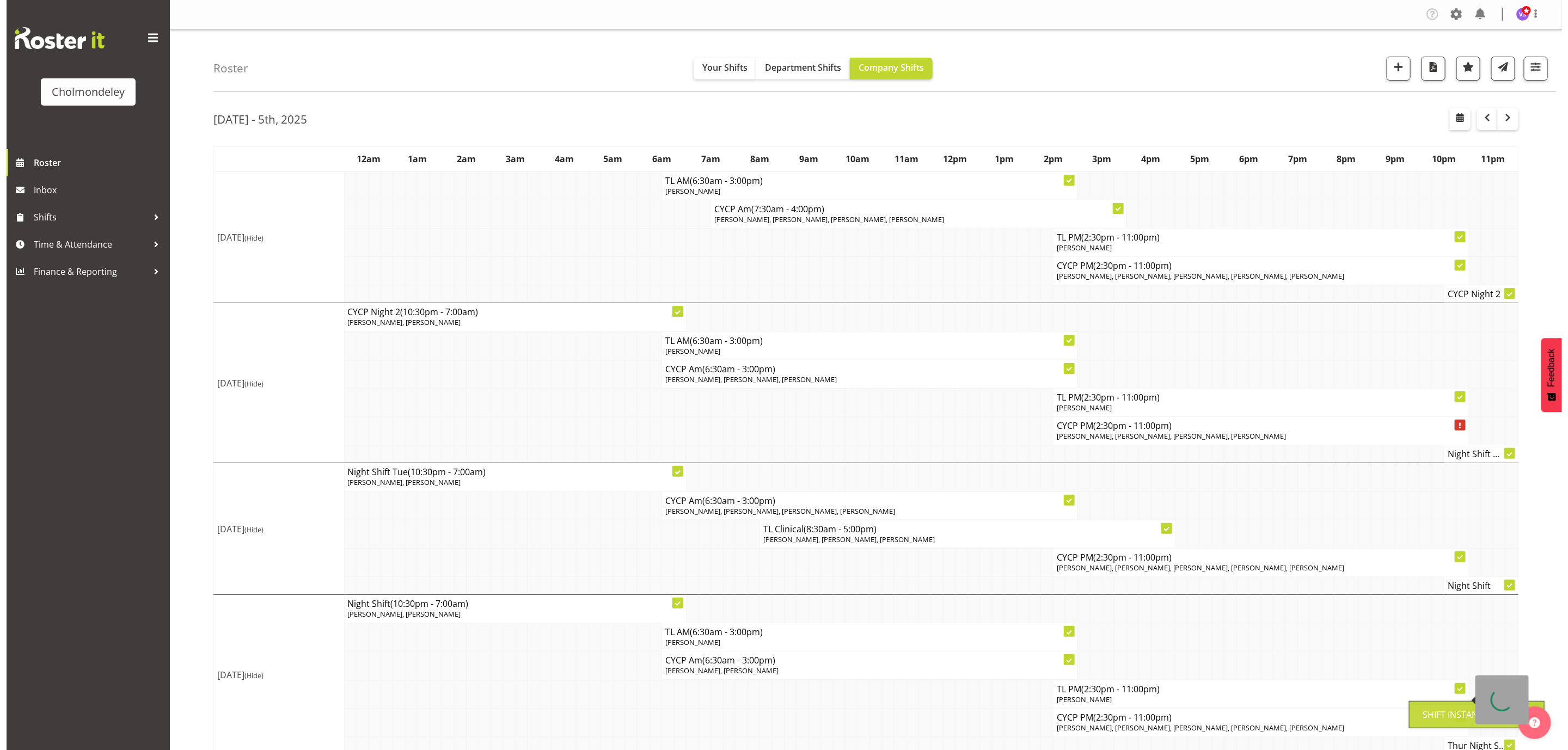
scroll to position [314, 0]
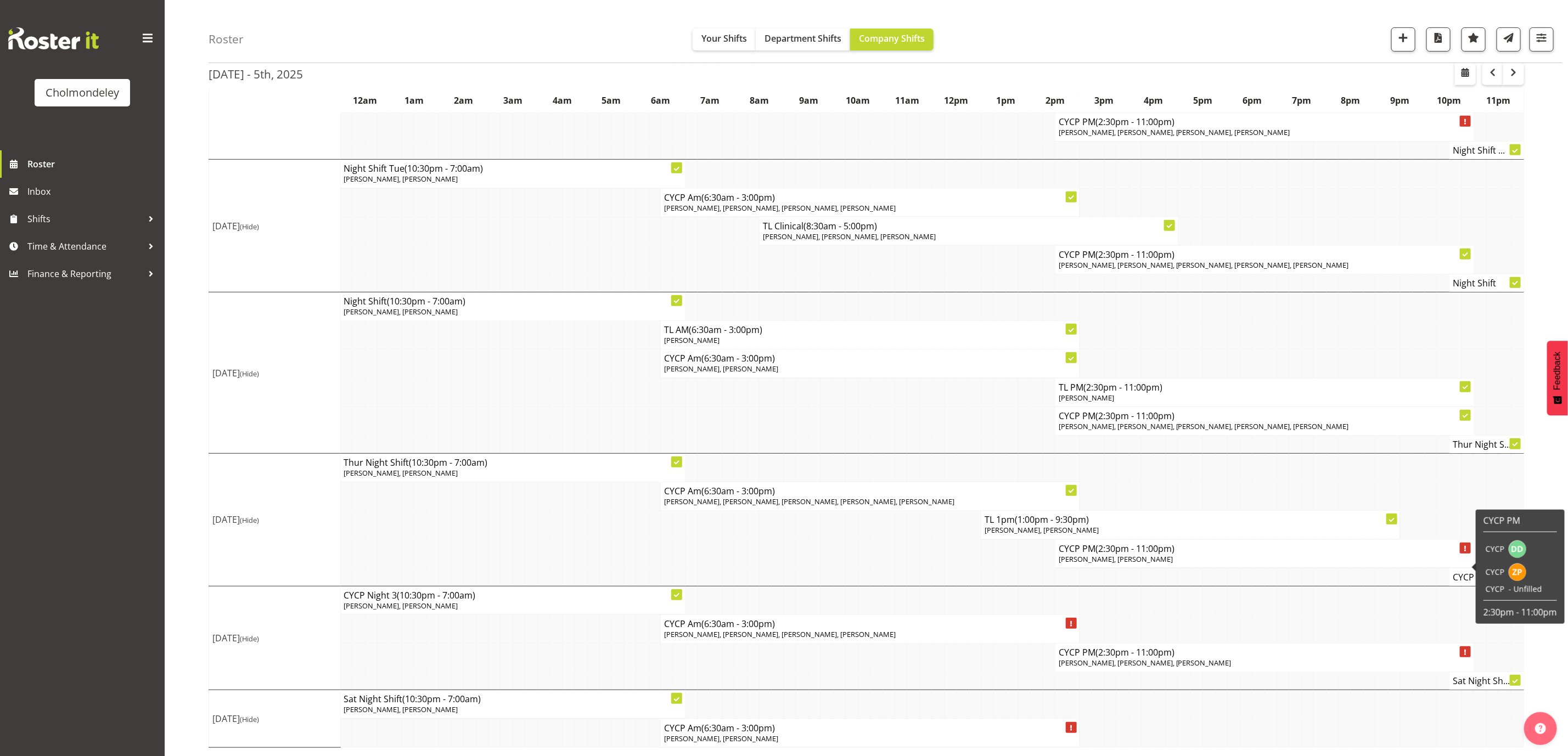
click at [1179, 556] on p "[PERSON_NAME], [PERSON_NAME]" at bounding box center [1264, 559] width 412 height 11
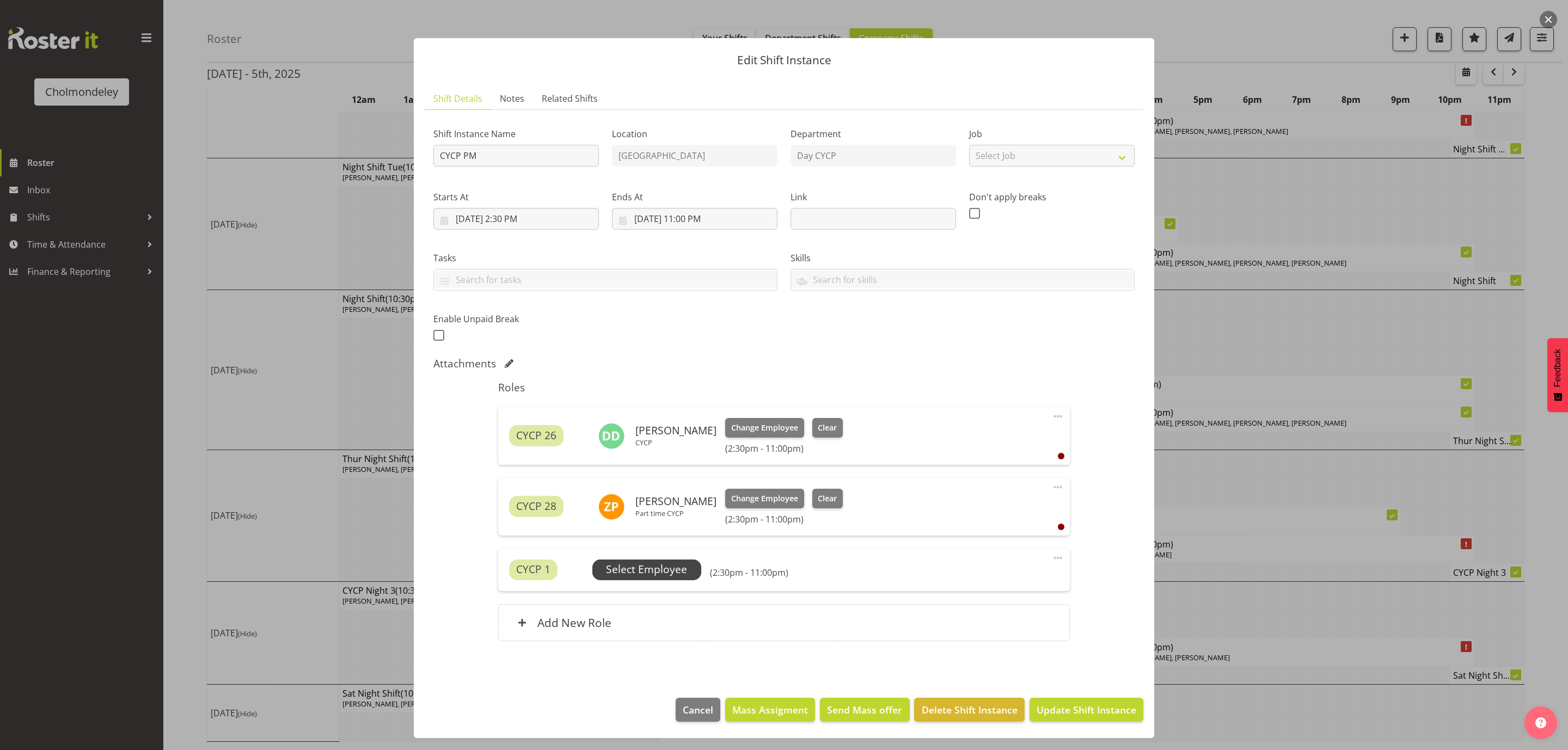
click at [641, 571] on span "Select Employee" at bounding box center [646, 570] width 81 height 16
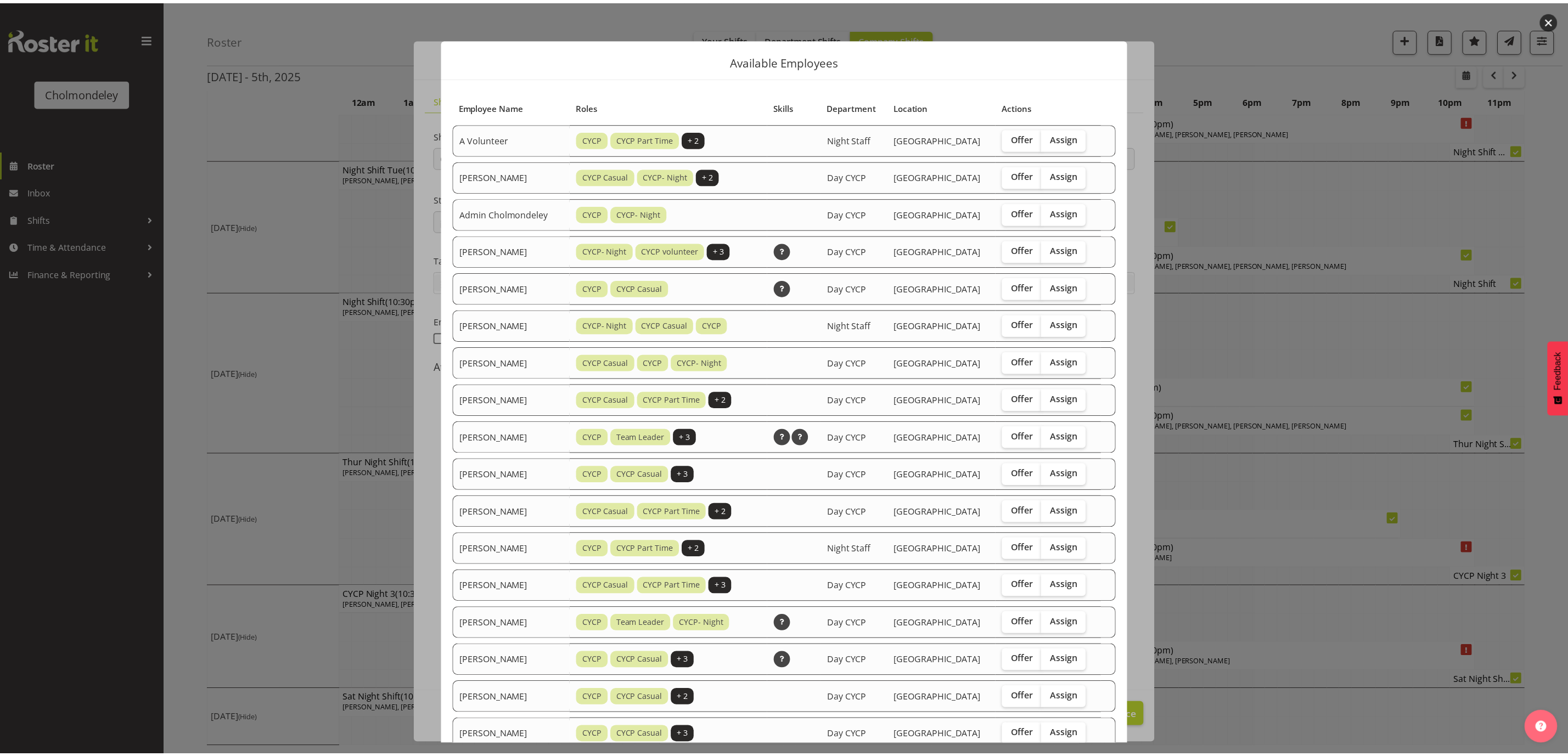
scroll to position [335, 0]
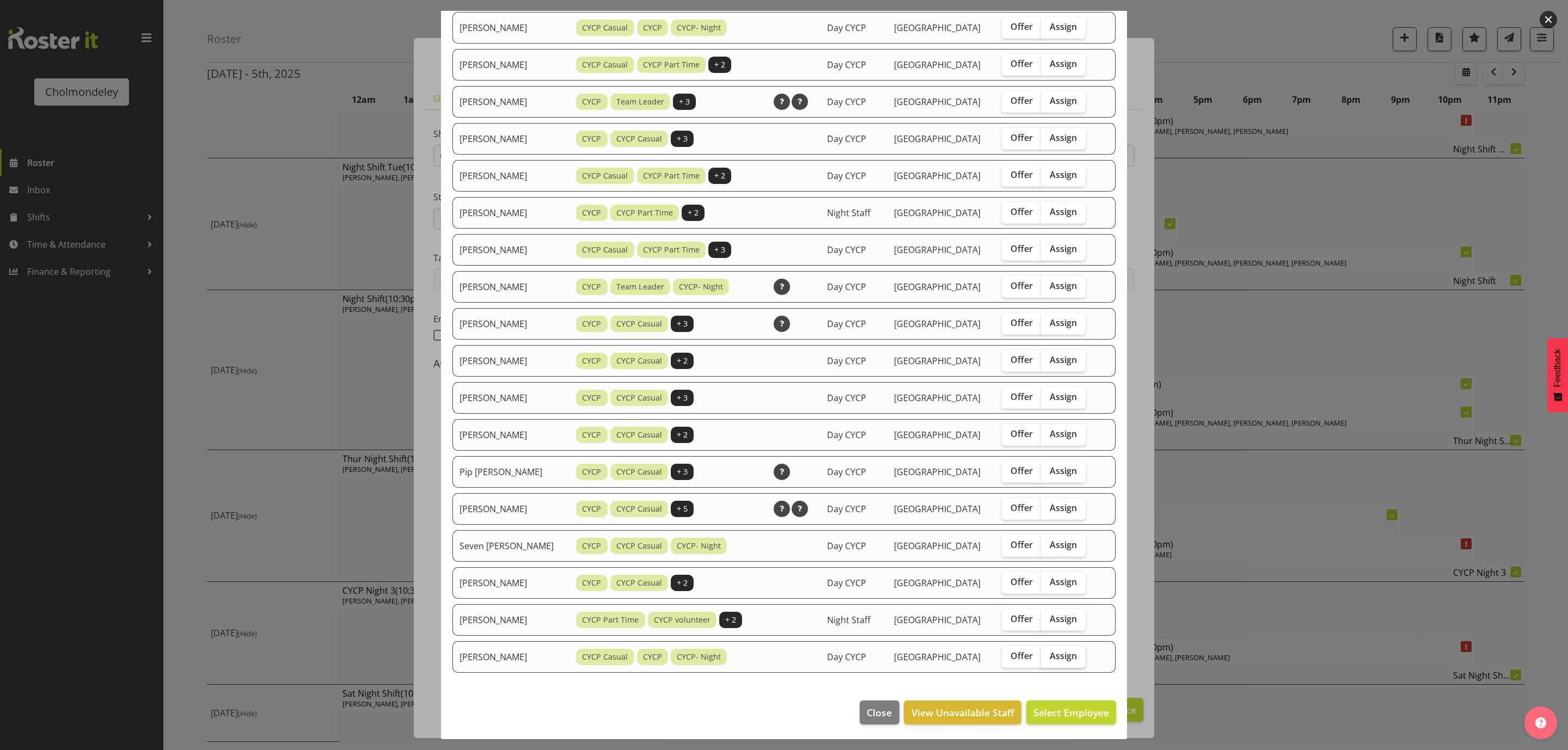
click at [1077, 653] on label "Assign" at bounding box center [1064, 657] width 45 height 21
click at [1048, 653] on input "Assign" at bounding box center [1044, 655] width 7 height 7
checkbox input "true"
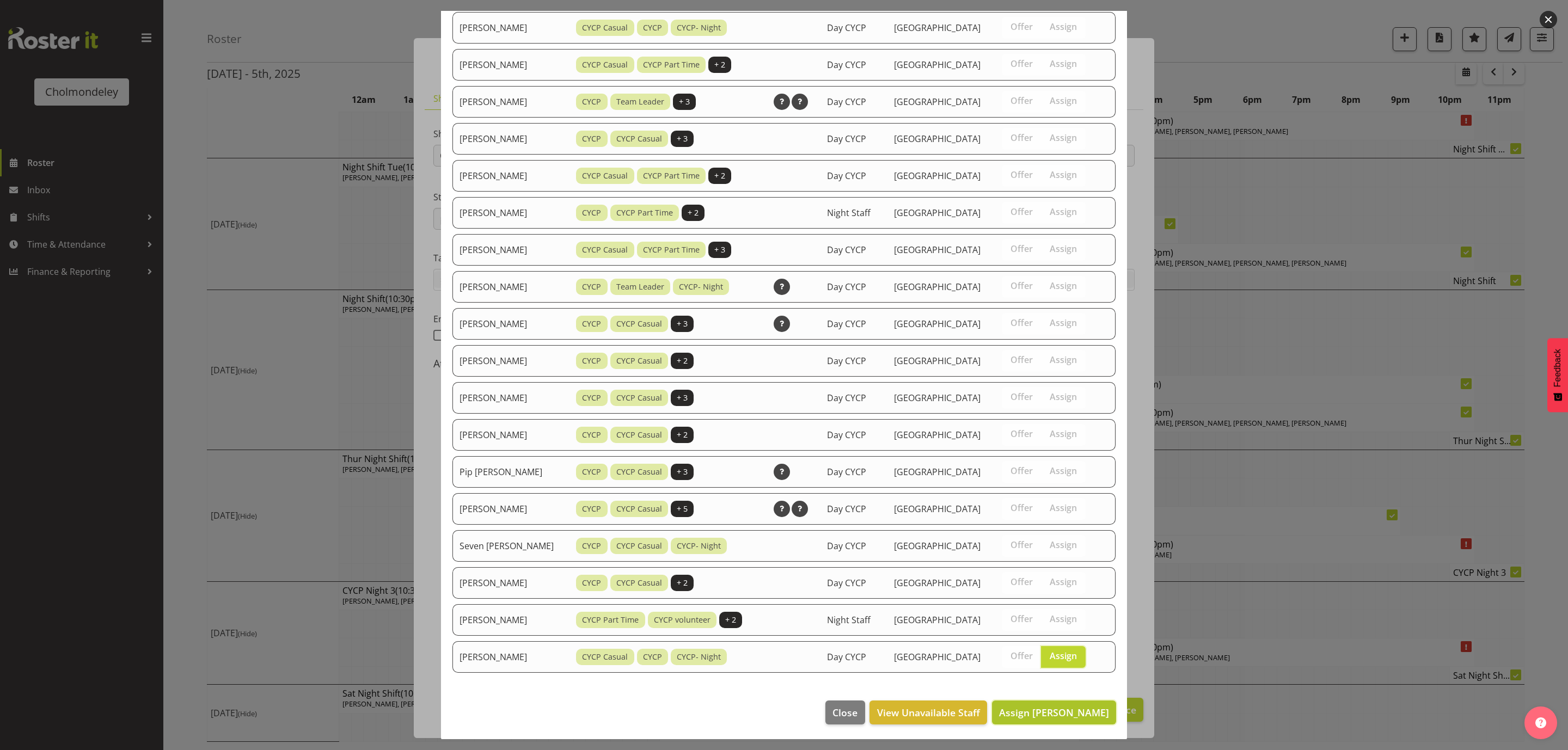
click at [1096, 719] on button "Assign [PERSON_NAME]" at bounding box center [1053, 713] width 124 height 24
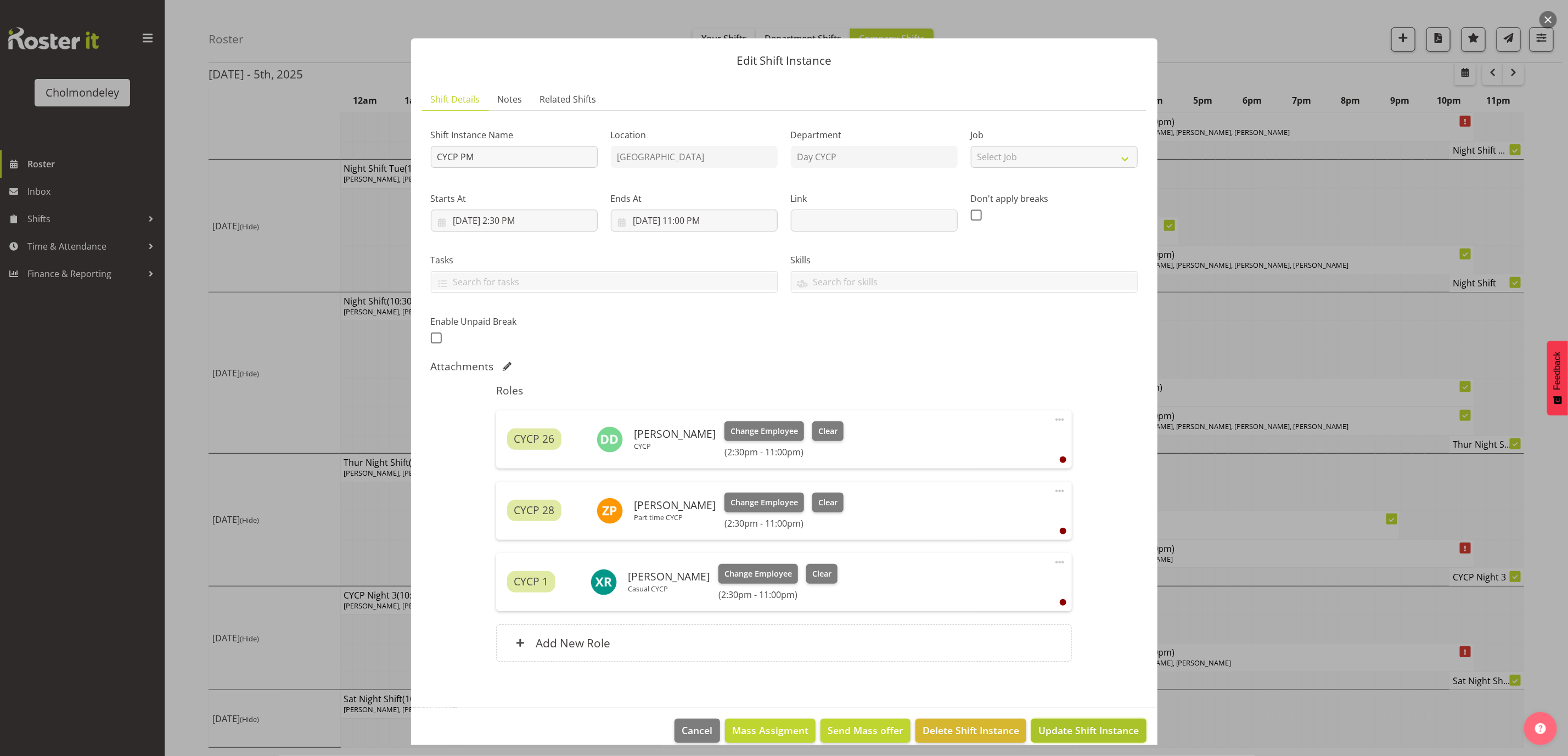
click at [1107, 731] on span "Update Shift Instance" at bounding box center [1088, 730] width 100 height 15
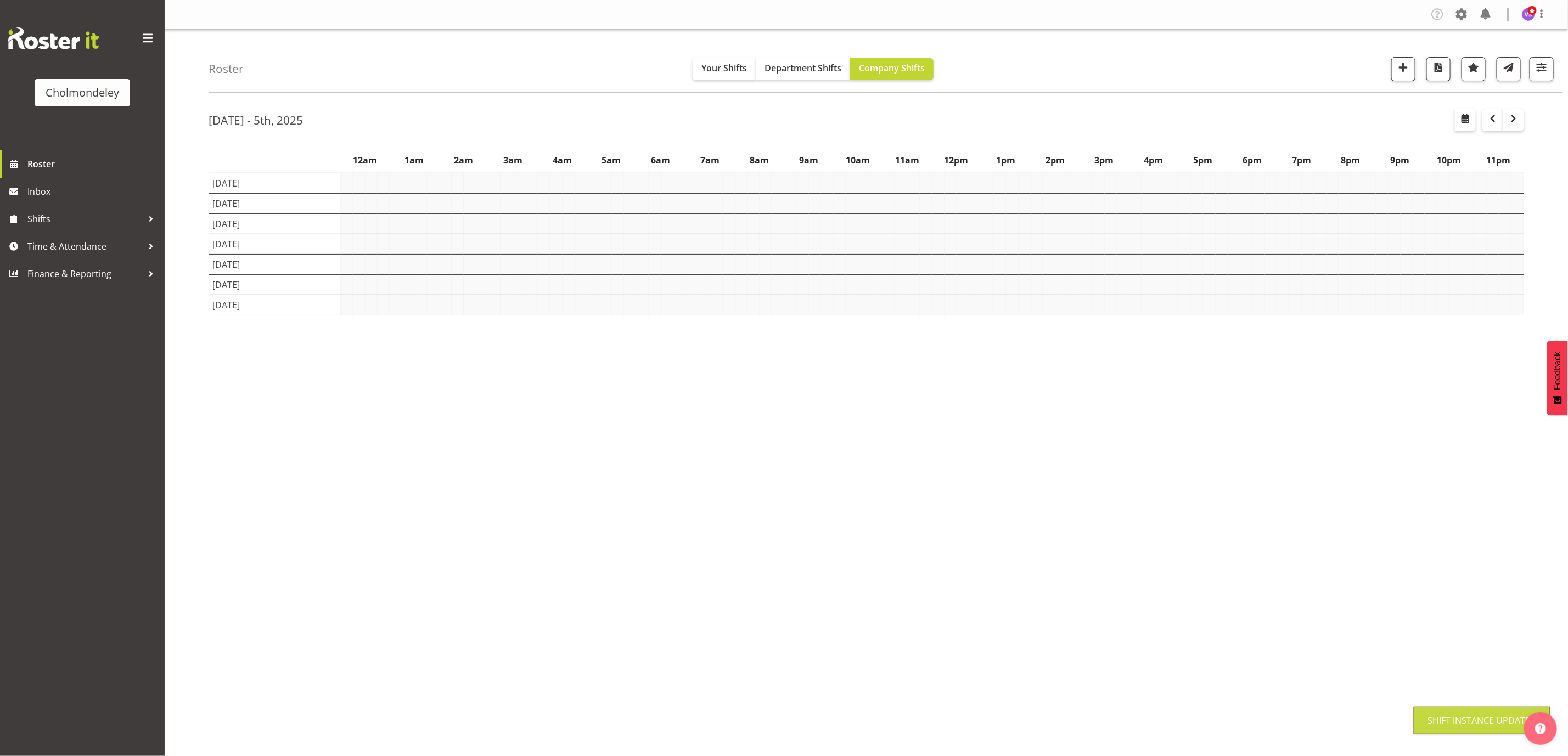
scroll to position [0, 0]
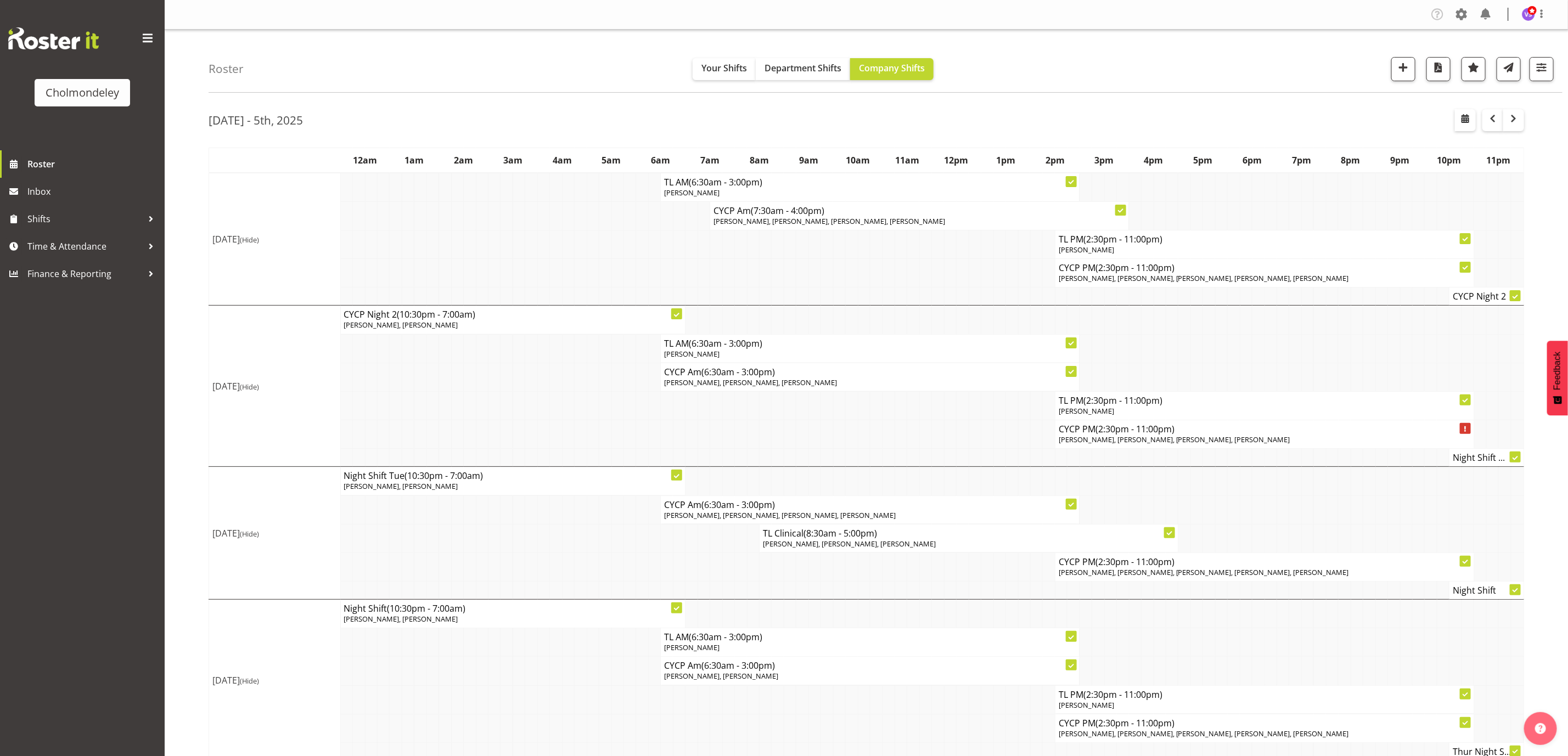
click at [570, 226] on td at bounding box center [568, 215] width 12 height 29
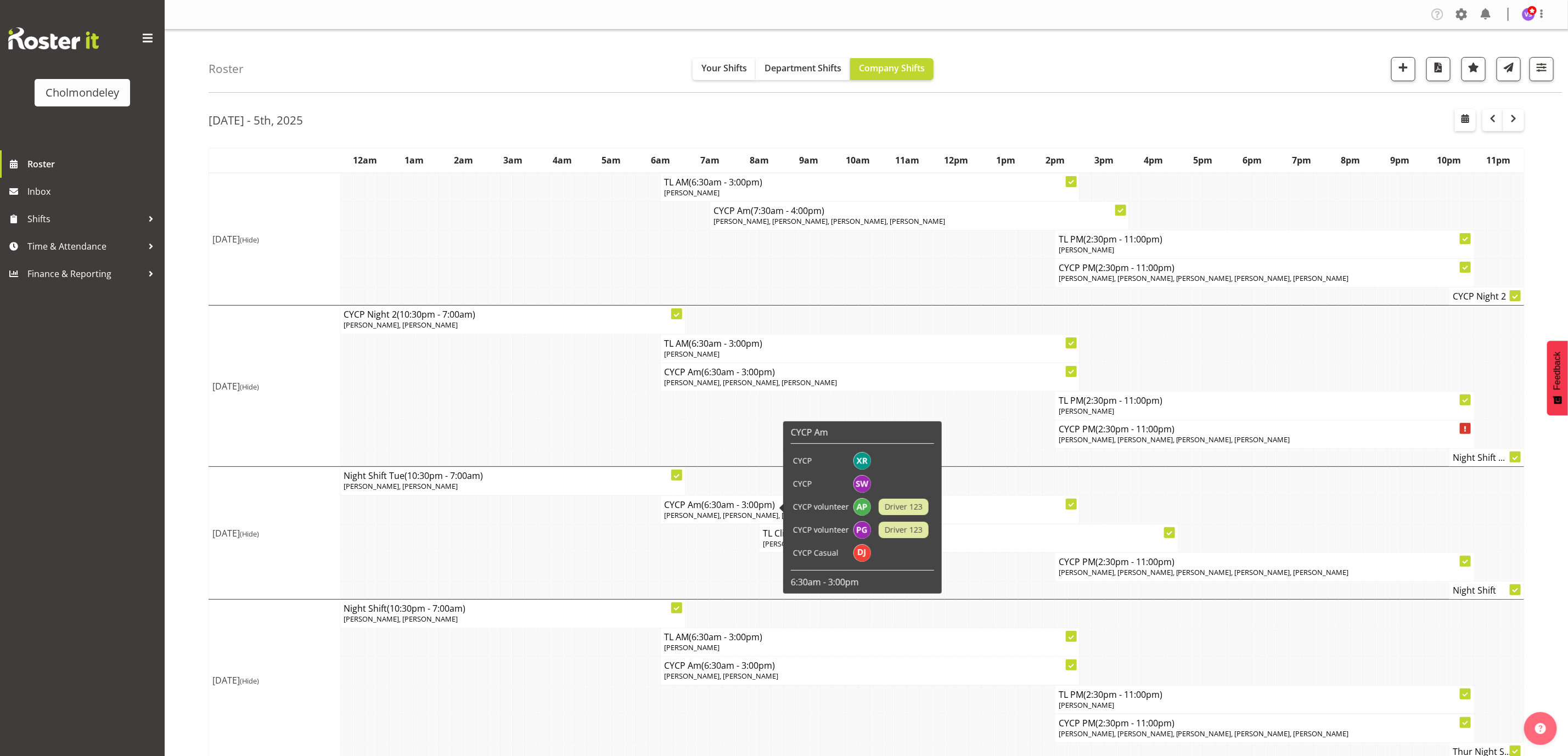
click at [684, 570] on td at bounding box center [679, 566] width 12 height 29
